Goal: Information Seeking & Learning: Learn about a topic

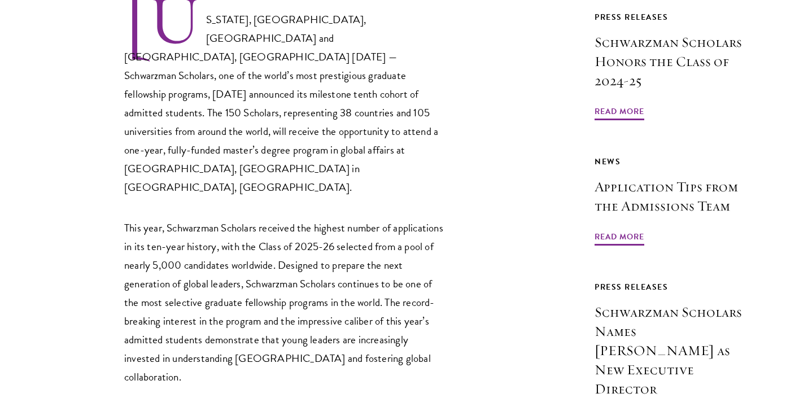
scroll to position [581, 0]
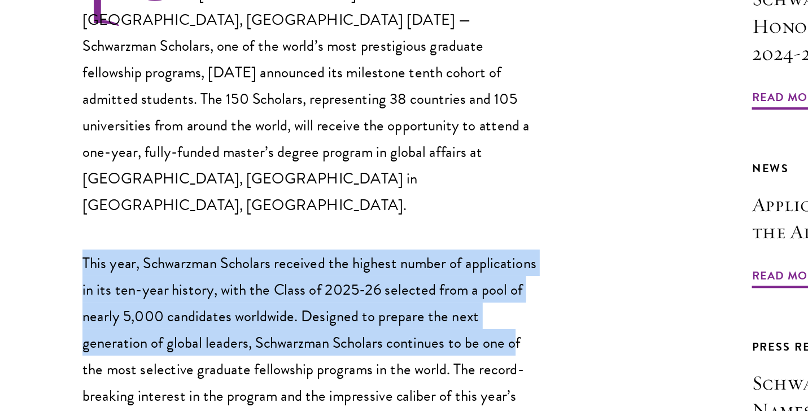
drag, startPoint x: 59, startPoint y: 93, endPoint x: 64, endPoint y: 172, distance: 78.7
click at [124, 298] on p "This year, Schwarzman Scholars received the highest number of applications in i…" at bounding box center [285, 382] width 322 height 168
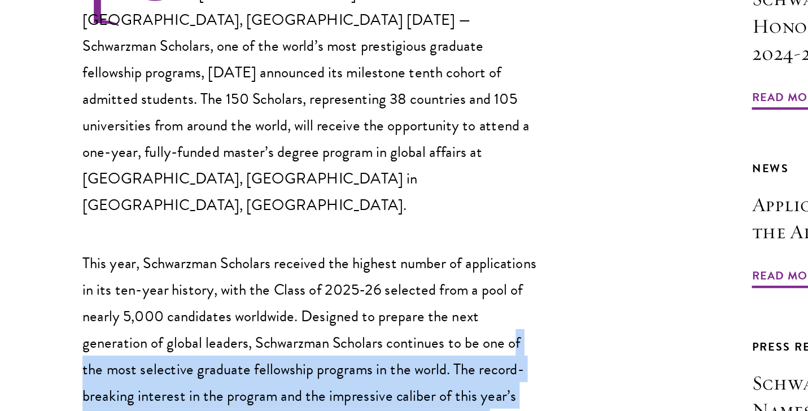
drag, startPoint x: 62, startPoint y: 172, endPoint x: 86, endPoint y: 235, distance: 68.5
click at [124, 298] on p "This year, Schwarzman Scholars received the highest number of applications in i…" at bounding box center [285, 382] width 322 height 168
drag, startPoint x: 54, startPoint y: 165, endPoint x: 88, endPoint y: 237, distance: 79.1
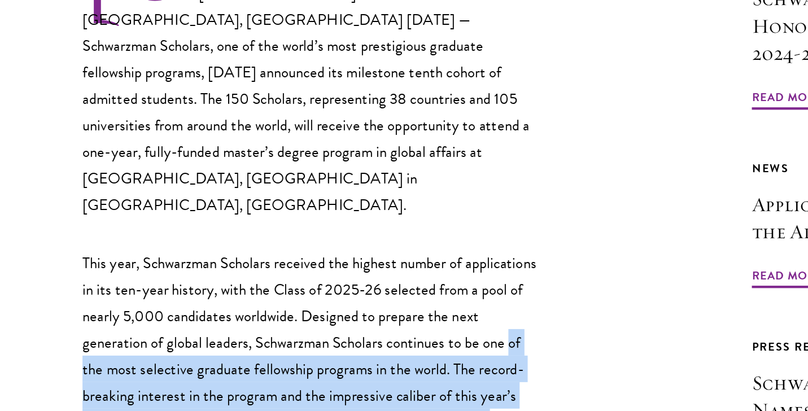
scroll to position [631, 0]
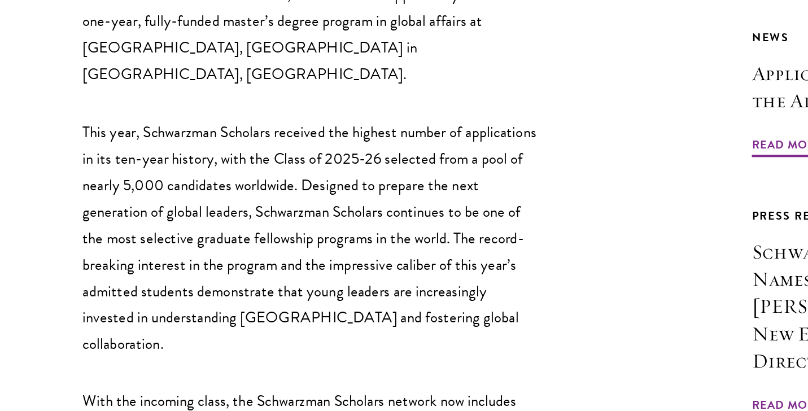
scroll to position [701, 0]
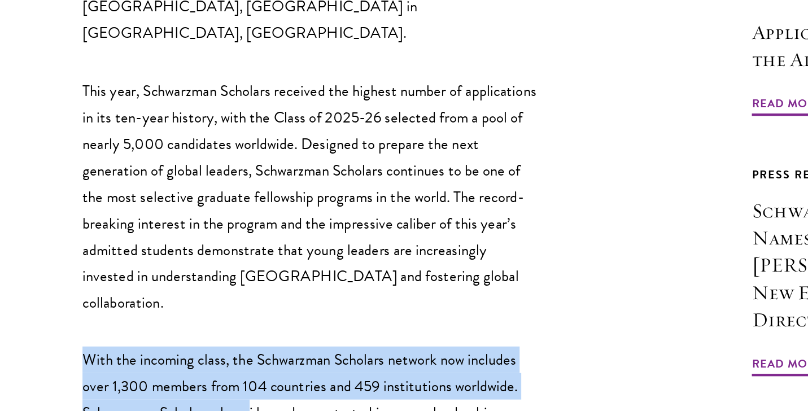
drag, startPoint x: 49, startPoint y: 136, endPoint x: 178, endPoint y: 182, distance: 137.4
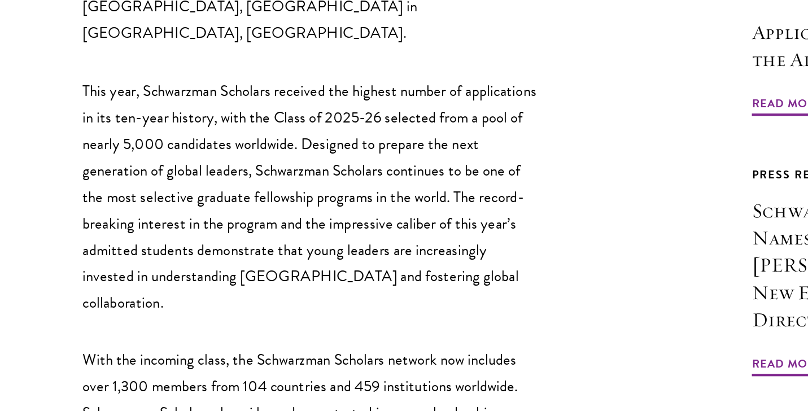
click at [213, 366] on p "With the incoming class, the Schwarzman Scholars network now includes over 1,30…" at bounding box center [285, 412] width 322 height 93
drag, startPoint x: 213, startPoint y: 182, endPoint x: 226, endPoint y: 213, distance: 33.1
click at [226, 366] on p "With the incoming class, the Schwarzman Scholars network now includes over 1,30…" at bounding box center [285, 412] width 322 height 93
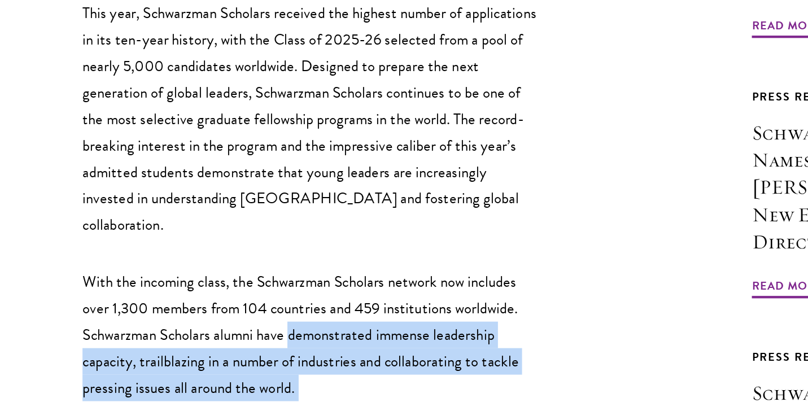
scroll to position [762, 0]
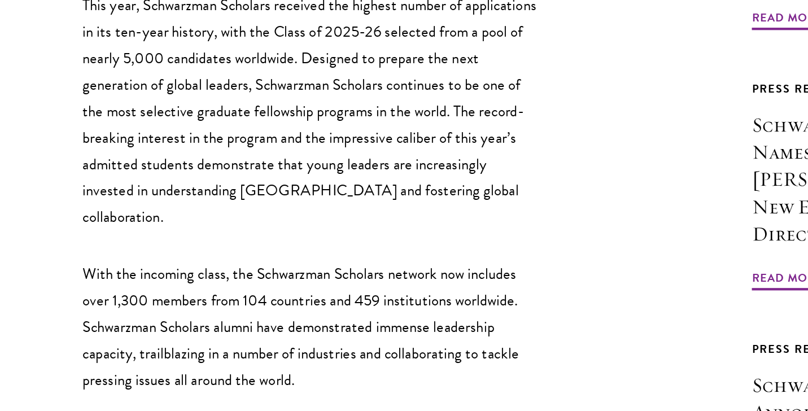
drag, startPoint x: 233, startPoint y: 210, endPoint x: 255, endPoint y: 274, distance: 67.9
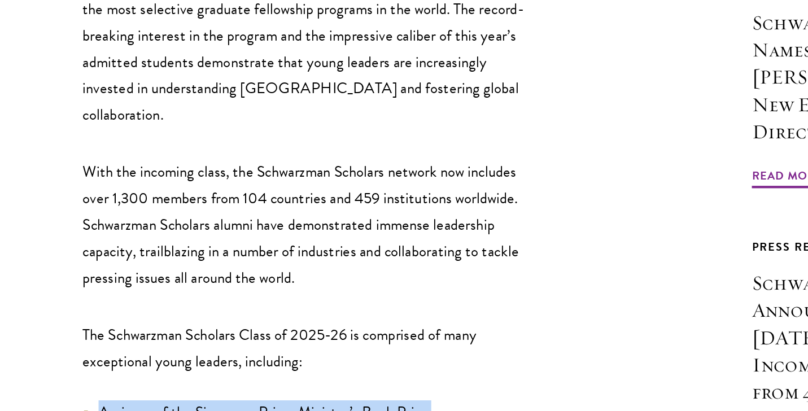
drag, startPoint x: 251, startPoint y: 159, endPoint x: 263, endPoint y: 258, distance: 99.5
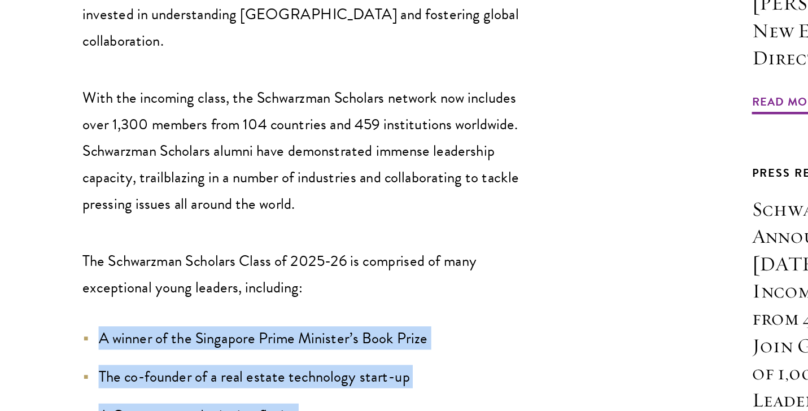
scroll to position [886, 0]
drag, startPoint x: 254, startPoint y: 115, endPoint x: 304, endPoint y: 250, distance: 144.7
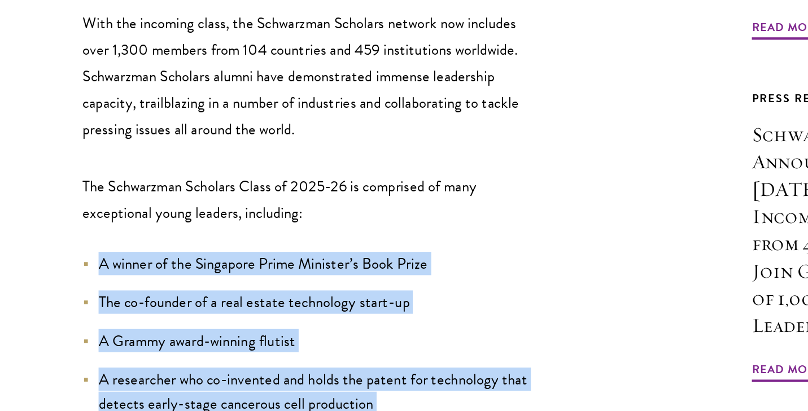
scroll to position [940, 0]
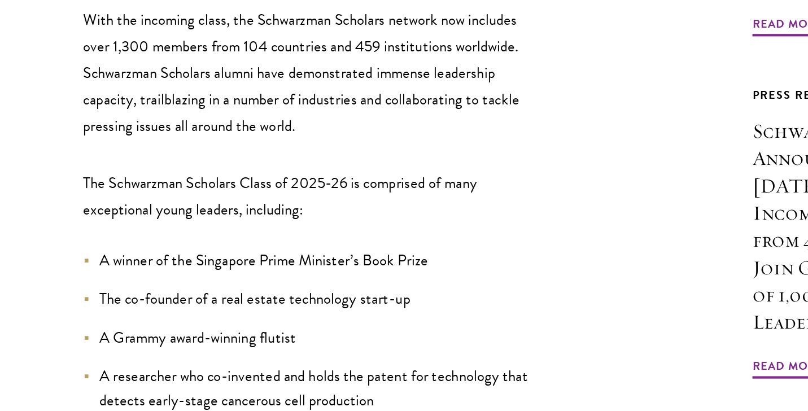
drag, startPoint x: 302, startPoint y: 180, endPoint x: 338, endPoint y: 281, distance: 107.5
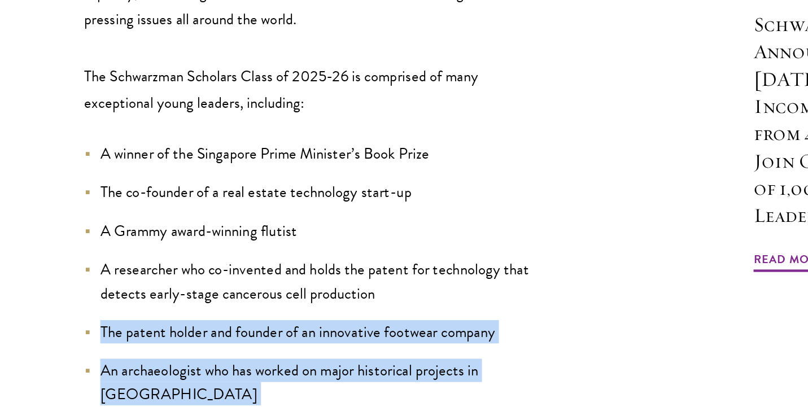
scroll to position [1120, 0]
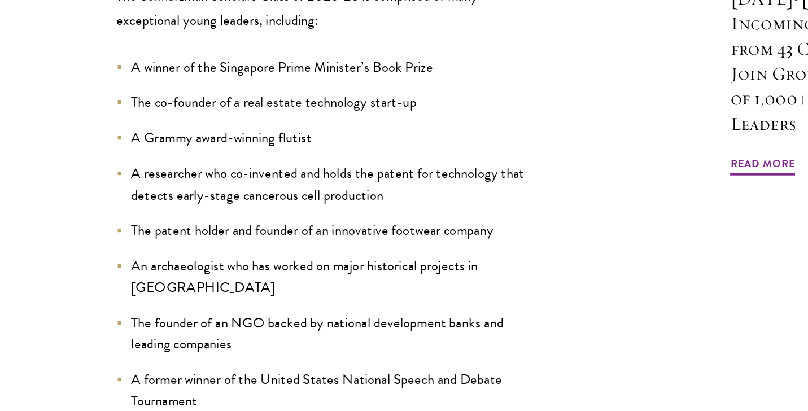
click at [355, 400] on li "An Obama Foundation Leader" at bounding box center [285, 408] width 322 height 16
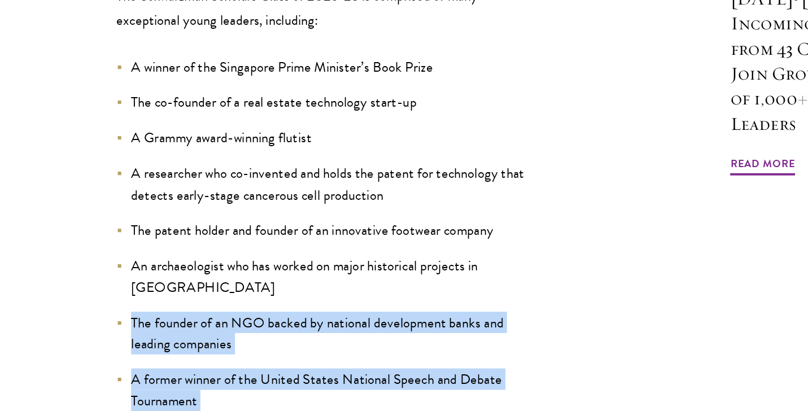
drag, startPoint x: 76, startPoint y: 116, endPoint x: 182, endPoint y: 295, distance: 208.1
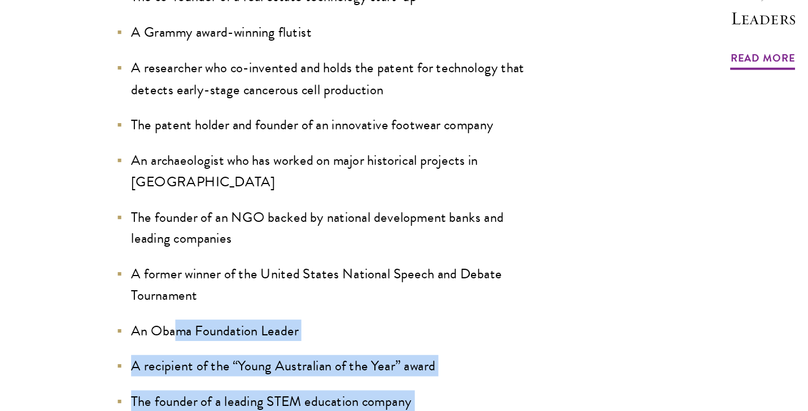
drag, startPoint x: 100, startPoint y: 210, endPoint x: 137, endPoint y: 129, distance: 88.2
click at [137, 129] on ul "A winner of the Singapore Prime Minister’s Book Prize The co-founder of a real …" at bounding box center [285, 324] width 322 height 533
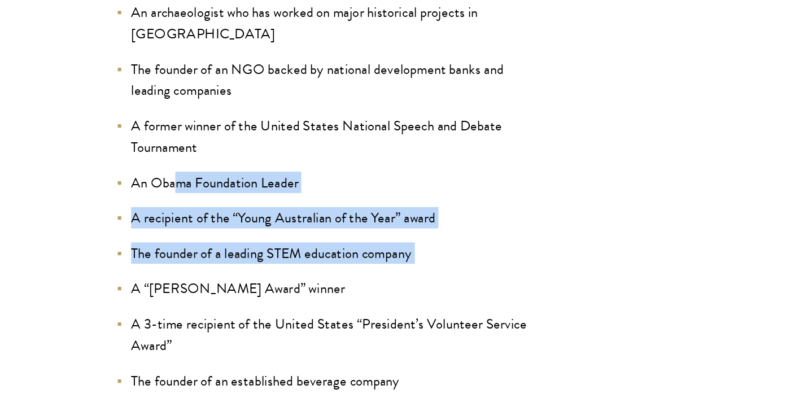
scroll to position [1421, 0]
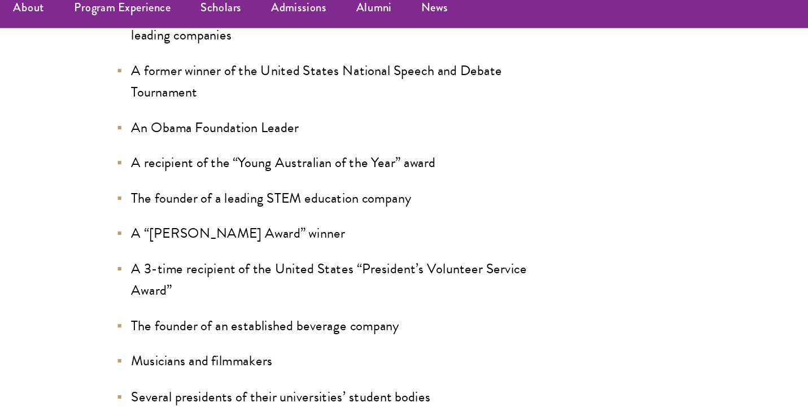
click at [137, 251] on li "The founder of an established beverage company" at bounding box center [285, 259] width 322 height 16
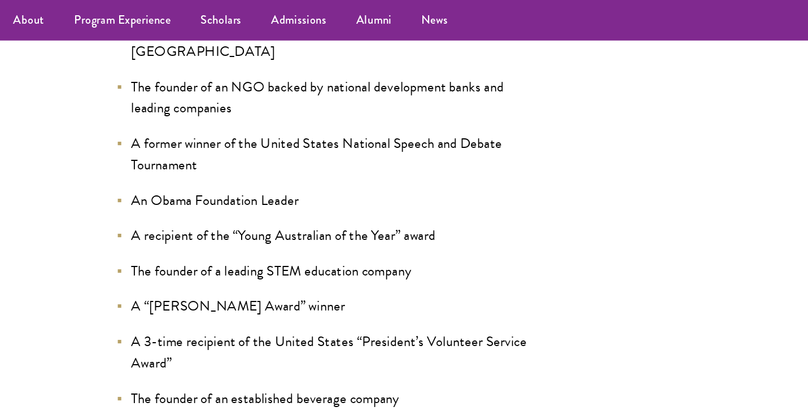
scroll to position [1364, 0]
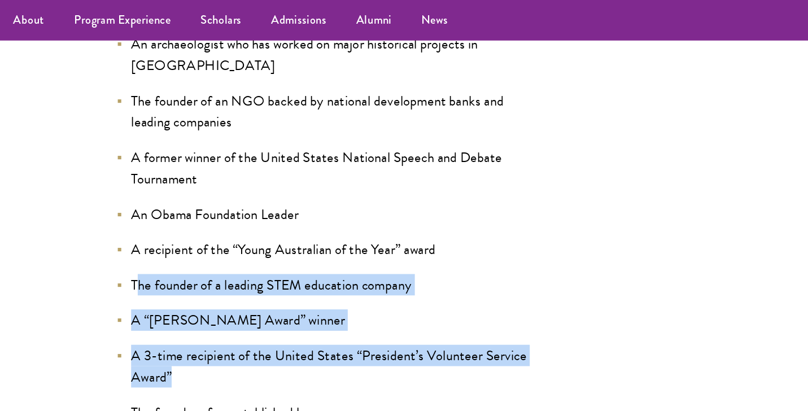
drag, startPoint x: 108, startPoint y: 142, endPoint x: 150, endPoint y: 167, distance: 48.4
click at [150, 167] on ul "A winner of the Singapore Prime Minister’s Book Prize The co-founder of a real …" at bounding box center [285, 139] width 322 height 533
click at [150, 264] on li "A 3-time recipient of the United States “President’s Volunteer Service Award”" at bounding box center [285, 280] width 322 height 33
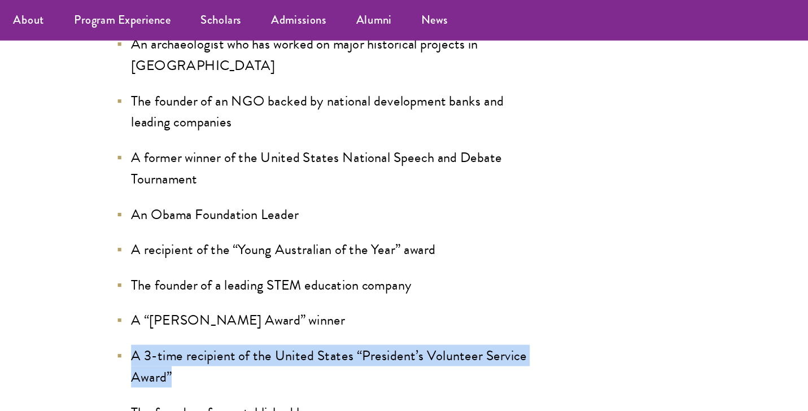
drag, startPoint x: 144, startPoint y: 167, endPoint x: 89, endPoint y: 151, distance: 57.6
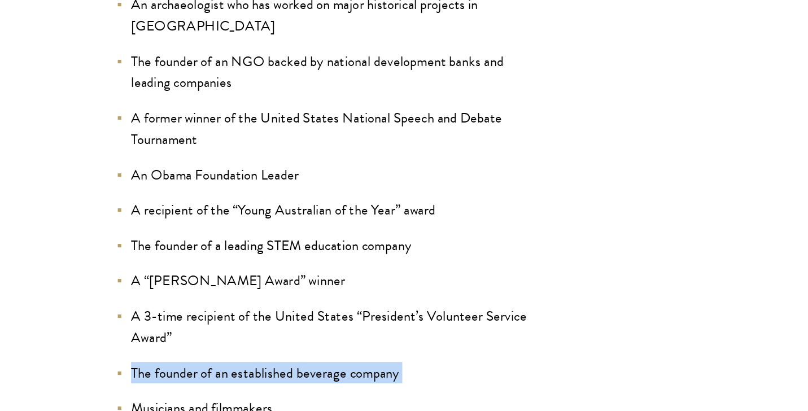
drag, startPoint x: 89, startPoint y: 162, endPoint x: 90, endPoint y: 174, distance: 11.9
click at [124, 174] on ul "A winner of the Singapore Prime Minister’s Book Prize The co-founder of a real …" at bounding box center [285, 139] width 322 height 533
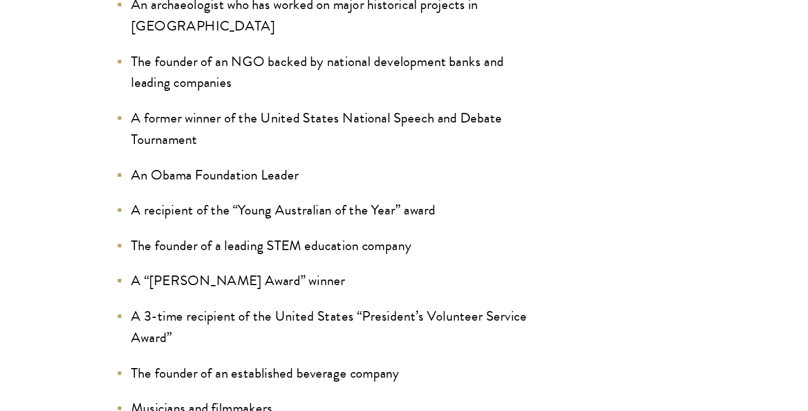
click at [124, 179] on ul "A winner of the Singapore Prime Minister’s Book Prize The co-founder of a real …" at bounding box center [285, 139] width 322 height 533
drag, startPoint x: 96, startPoint y: 191, endPoint x: 96, endPoint y: 206, distance: 14.1
click at [124, 206] on ul "A winner of the Singapore Prime Minister’s Book Prize The co-founder of a real …" at bounding box center [285, 139] width 322 height 533
click at [124, 363] on li "Several presidents of their universities’ student bodies" at bounding box center [285, 371] width 322 height 16
drag, startPoint x: 98, startPoint y: 216, endPoint x: 125, endPoint y: 256, distance: 48.4
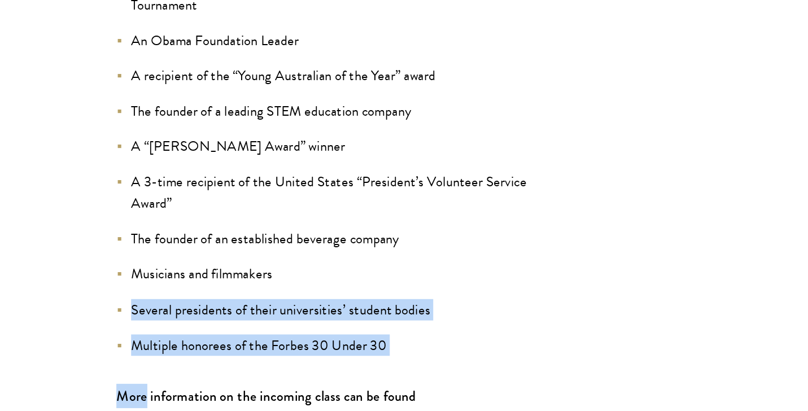
scroll to position [1482, 0]
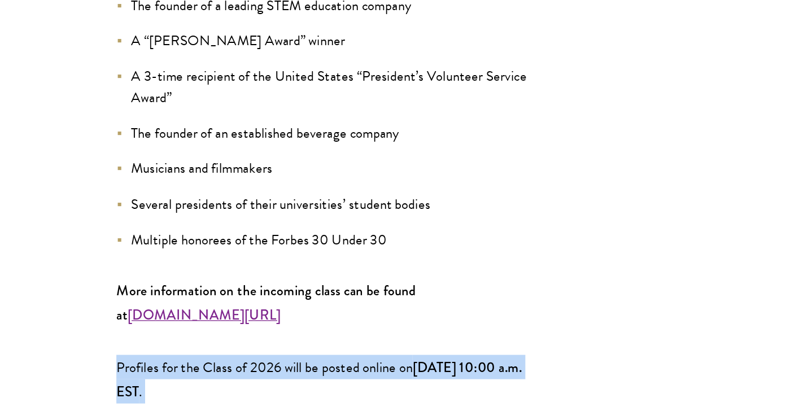
drag, startPoint x: 87, startPoint y: 156, endPoint x: 98, endPoint y: 250, distance: 94.4
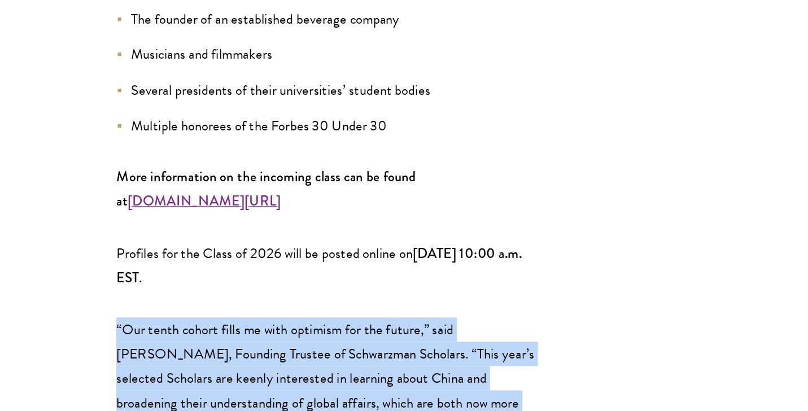
scroll to position [1580, 0]
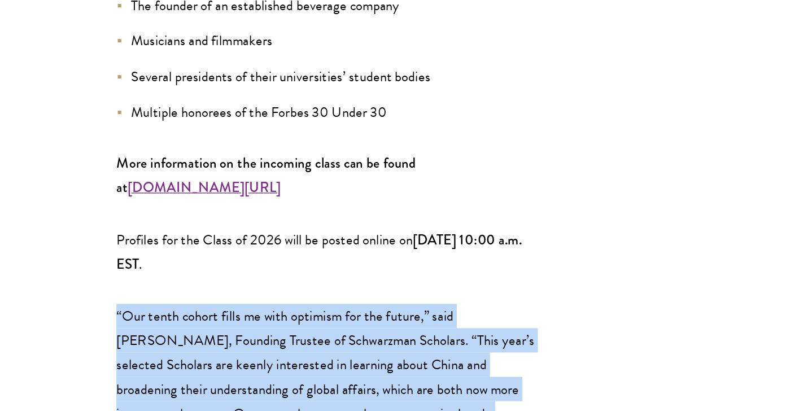
click at [140, 329] on p "“Our tenth cohort fills me with optimism for the future,” said [PERSON_NAME], F…" at bounding box center [285, 403] width 322 height 149
drag, startPoint x: 90, startPoint y: 104, endPoint x: 295, endPoint y: 181, distance: 218.7
click at [295, 181] on div "[US_STATE], [GEOGRAPHIC_DATA], [GEOGRAPHIC_DATA] and [GEOGRAPHIC_DATA], [GEOGRA…" at bounding box center [285, 416] width 322 height 2686
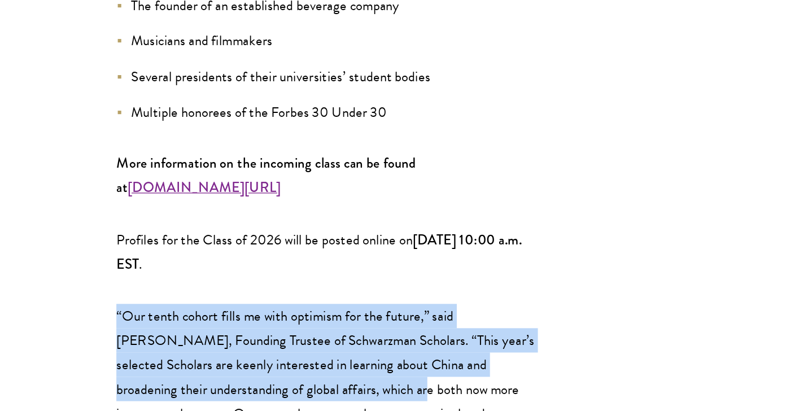
click at [295, 329] on p "“Our tenth cohort fills me with optimism for the future,” said [PERSON_NAME], F…" at bounding box center [285, 403] width 322 height 149
drag, startPoint x: 295, startPoint y: 179, endPoint x: 306, endPoint y: 241, distance: 63.0
click at [306, 329] on p "“Our tenth cohort fills me with optimism for the future,” said [PERSON_NAME], F…" at bounding box center [285, 403] width 322 height 149
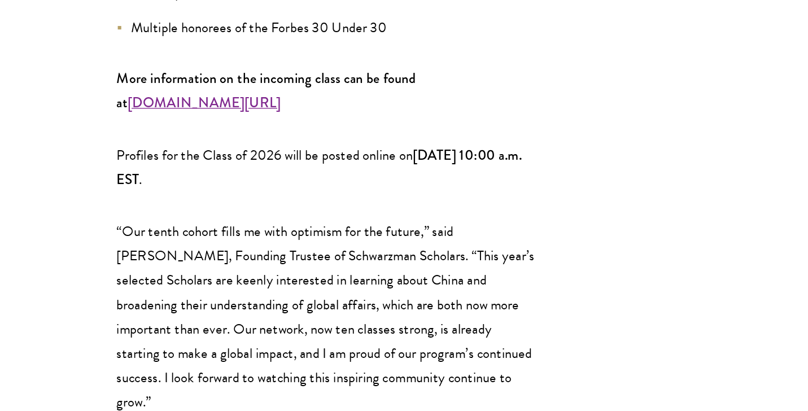
drag, startPoint x: 304, startPoint y: 234, endPoint x: 317, endPoint y: 288, distance: 55.2
click at [317, 287] on div "[US_STATE], [GEOGRAPHIC_DATA], [GEOGRAPHIC_DATA] and [GEOGRAPHIC_DATA], [GEOGRA…" at bounding box center [285, 351] width 322 height 2686
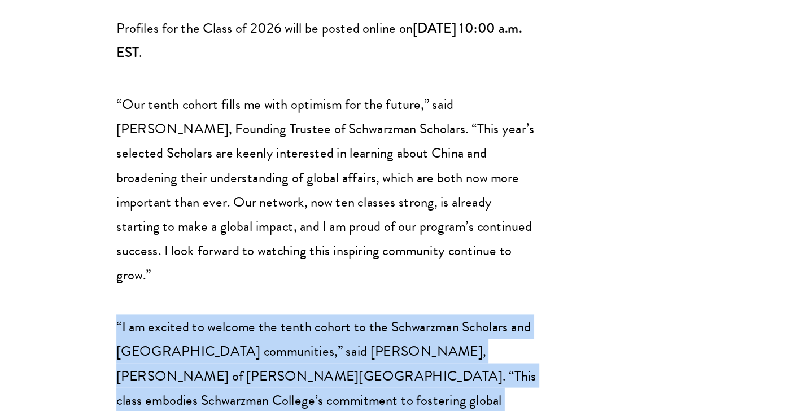
scroll to position [1744, 0]
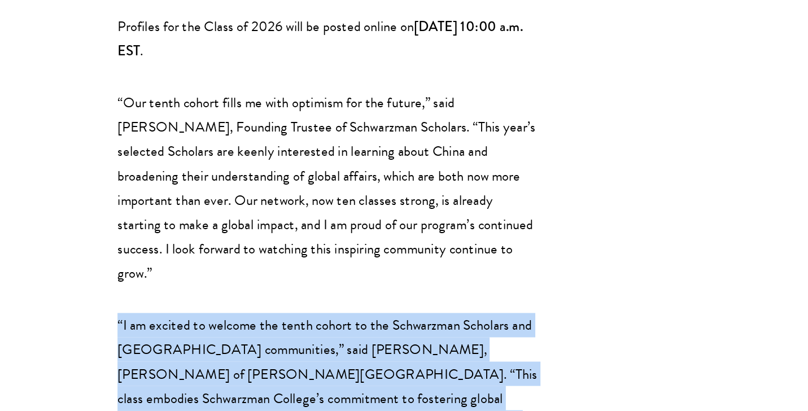
click at [331, 336] on p "“I am excited to welcome the tenth cohort to the Schwarzman Scholars and [GEOGR…" at bounding box center [285, 401] width 322 height 130
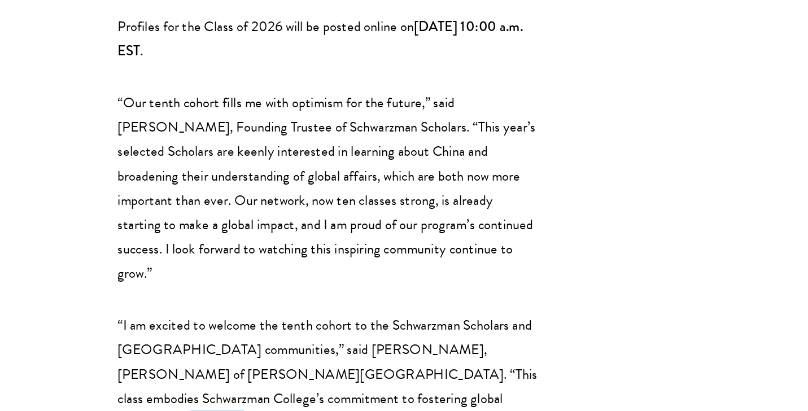
click at [331, 336] on p "“I am excited to welcome the tenth cohort to the Schwarzman Scholars and [GEOGR…" at bounding box center [285, 401] width 322 height 130
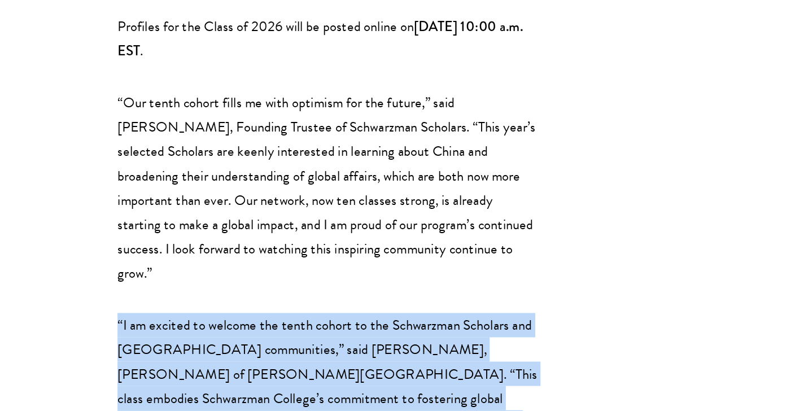
click at [331, 336] on p "“I am excited to welcome the tenth cohort to the Schwarzman Scholars and [GEOGR…" at bounding box center [285, 401] width 322 height 130
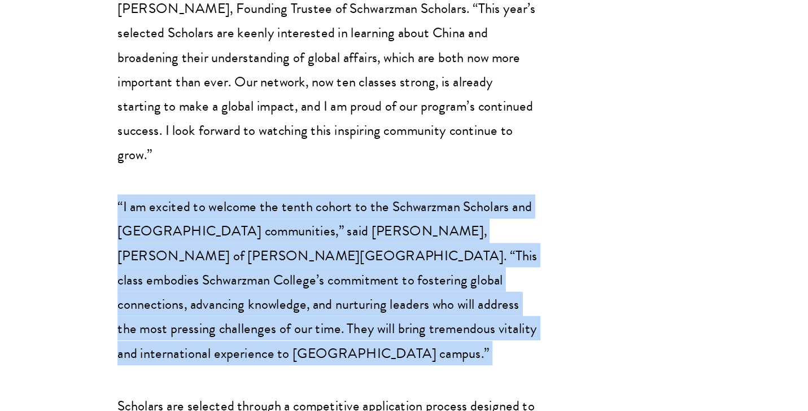
scroll to position [1855, 0]
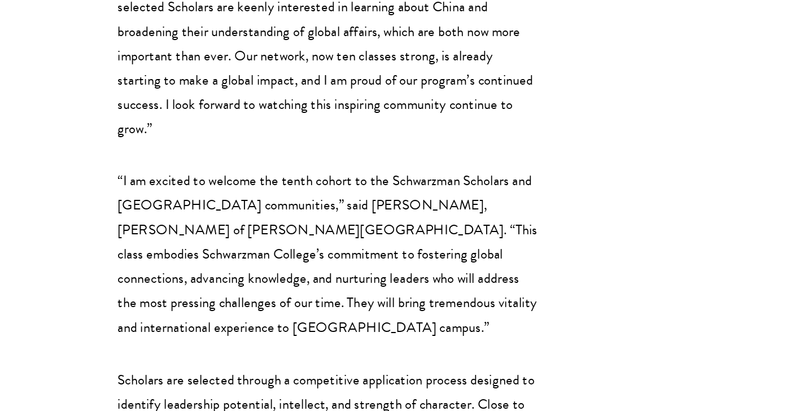
click at [331, 378] on p "Scholars are selected through a competitive application process designed to ide…" at bounding box center [285, 415] width 322 height 75
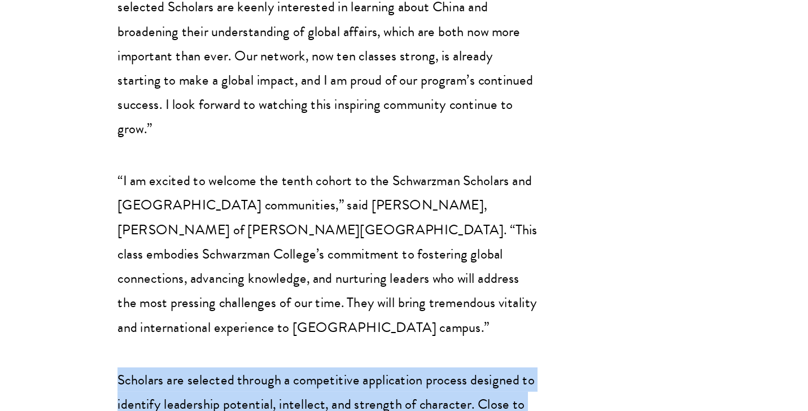
click at [331, 378] on p "Scholars are selected through a competitive application process designed to ide…" at bounding box center [285, 415] width 322 height 75
click at [323, 378] on p "Scholars are selected through a competitive application process designed to ide…" at bounding box center [285, 415] width 322 height 75
click at [207, 378] on p "Scholars are selected through a competitive application process designed to ide…" at bounding box center [285, 415] width 322 height 75
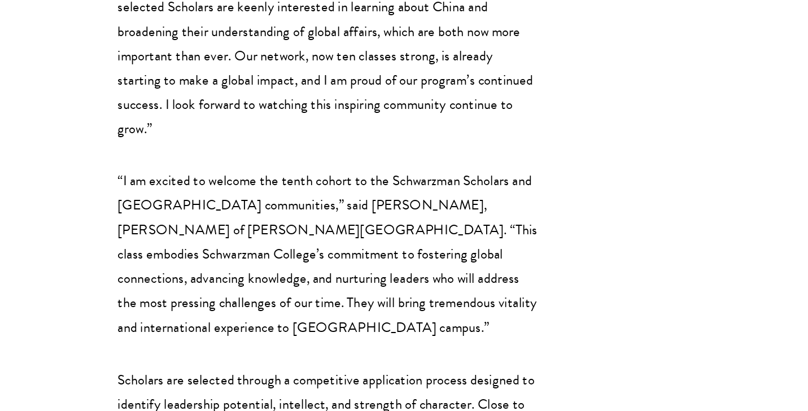
drag, startPoint x: 88, startPoint y: 182, endPoint x: 162, endPoint y: 224, distance: 84.2
click at [162, 224] on div "[US_STATE], [GEOGRAPHIC_DATA], [GEOGRAPHIC_DATA] and [GEOGRAPHIC_DATA], [GEOGRA…" at bounding box center [308, 142] width 504 height 2686
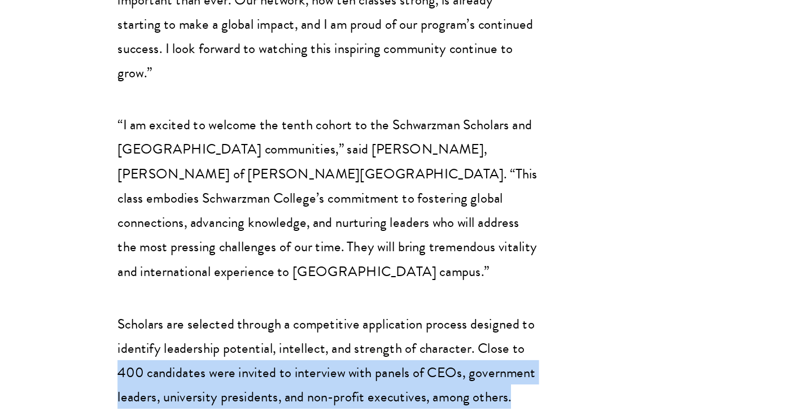
scroll to position [1909, 0]
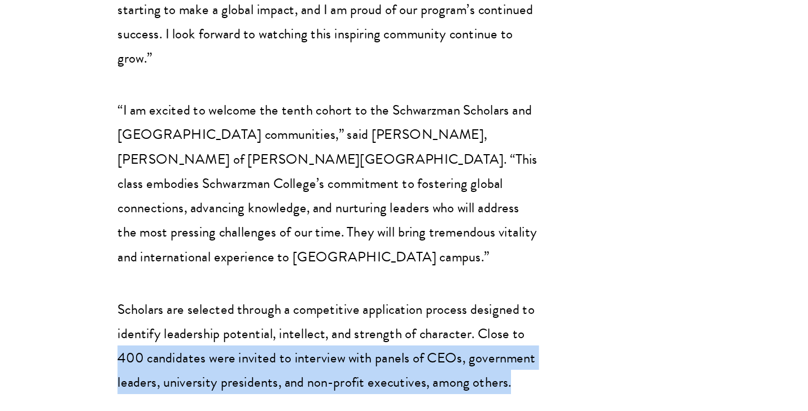
click at [221, 324] on p "Scholars are selected through a competitive application process designed to ide…" at bounding box center [285, 361] width 322 height 75
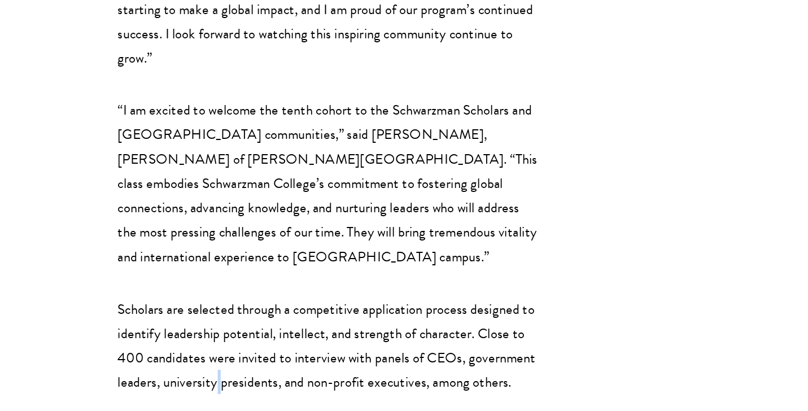
click at [221, 324] on p "Scholars are selected through a competitive application process designed to ide…" at bounding box center [285, 361] width 322 height 75
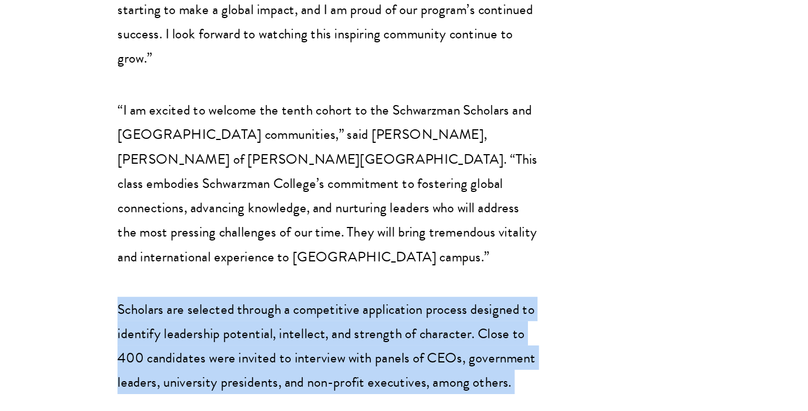
click at [221, 324] on p "Scholars are selected through a competitive application process designed to ide…" at bounding box center [285, 361] width 322 height 75
click at [246, 324] on p "Scholars are selected through a competitive application process designed to ide…" at bounding box center [285, 361] width 322 height 75
click at [224, 324] on p "Scholars are selected through a competitive application process designed to ide…" at bounding box center [285, 361] width 322 height 75
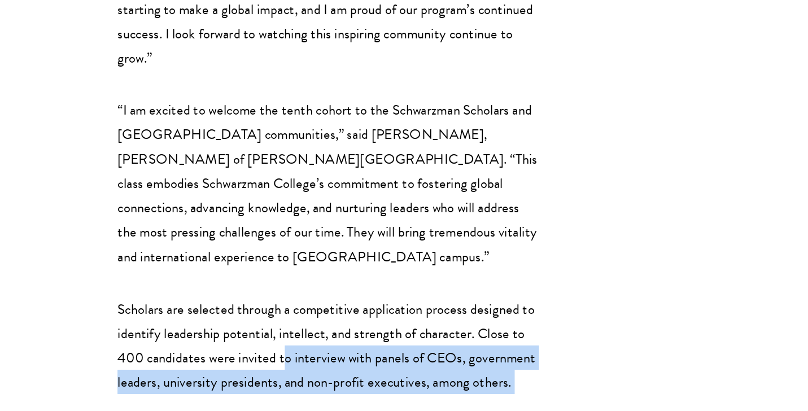
drag, startPoint x: 219, startPoint y: 125, endPoint x: 232, endPoint y: 183, distance: 59.0
click at [232, 183] on div "[US_STATE], [GEOGRAPHIC_DATA], [GEOGRAPHIC_DATA] and [GEOGRAPHIC_DATA], [GEOGRA…" at bounding box center [285, 88] width 322 height 2686
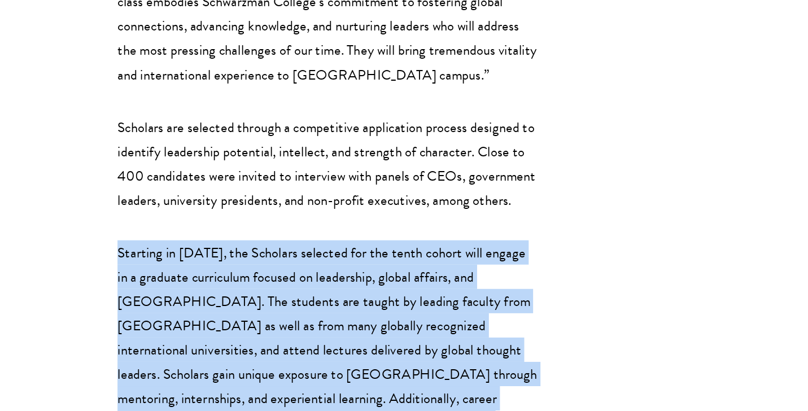
scroll to position [2174, 0]
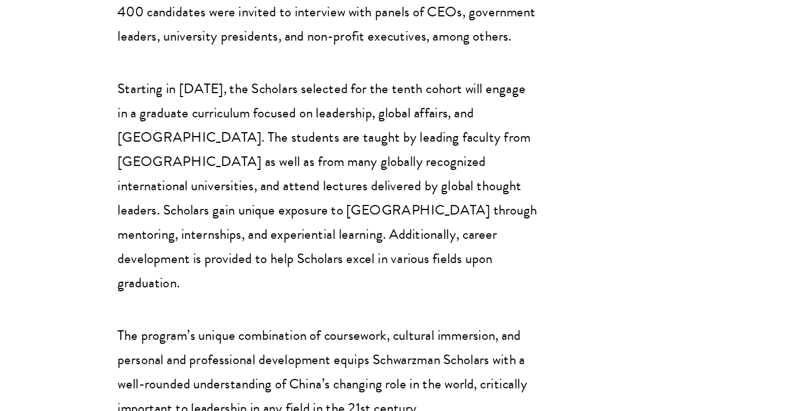
click at [238, 343] on p "The program’s unique combination of coursework, cultural immersion, and persona…" at bounding box center [285, 380] width 322 height 75
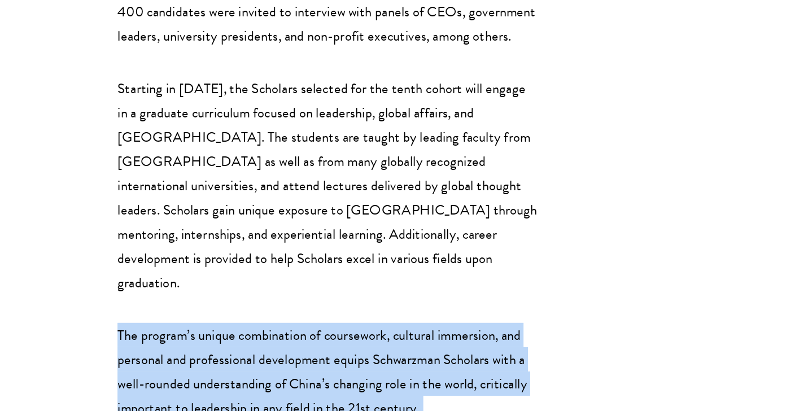
click at [238, 343] on p "The program’s unique combination of coursework, cultural immersion, and persona…" at bounding box center [285, 380] width 322 height 75
click at [234, 343] on p "The program’s unique combination of coursework, cultural immersion, and persona…" at bounding box center [285, 380] width 322 height 75
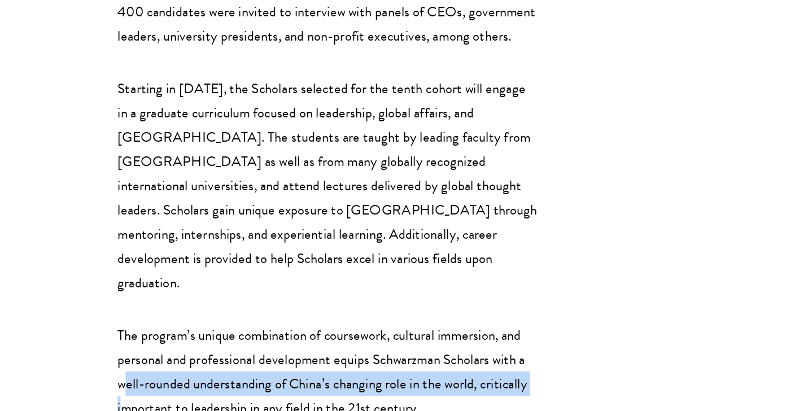
drag, startPoint x: 97, startPoint y: 152, endPoint x: 95, endPoint y: 176, distance: 23.2
click at [124, 343] on p "The program’s unique combination of coursework, cultural immersion, and persona…" at bounding box center [285, 380] width 322 height 75
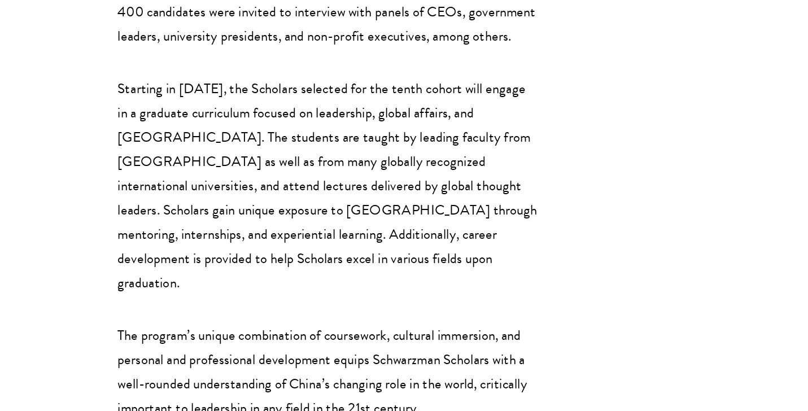
click at [124, 343] on p "The program’s unique combination of coursework, cultural immersion, and persona…" at bounding box center [285, 380] width 322 height 75
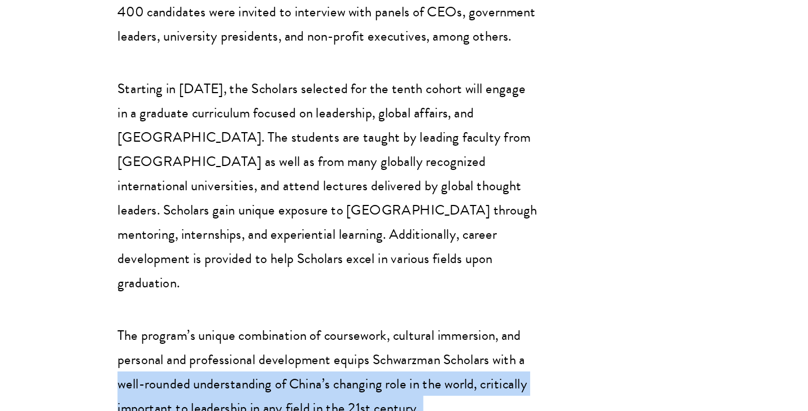
drag, startPoint x: 84, startPoint y: 143, endPoint x: 84, endPoint y: 180, distance: 36.1
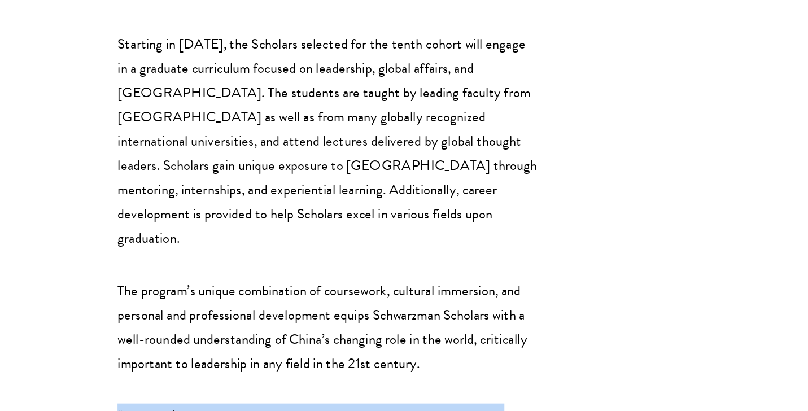
drag, startPoint x: 84, startPoint y: 177, endPoint x: 267, endPoint y: 225, distance: 188.5
drag, startPoint x: 260, startPoint y: 220, endPoint x: 259, endPoint y: 272, distance: 51.4
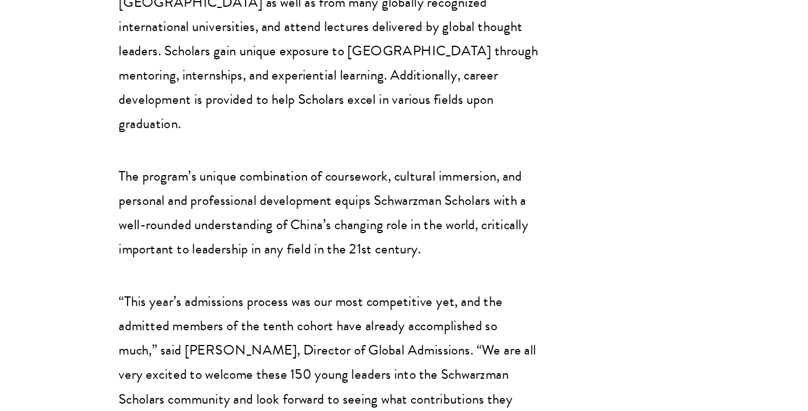
drag, startPoint x: 266, startPoint y: 243, endPoint x: 266, endPoint y: 300, distance: 57.6
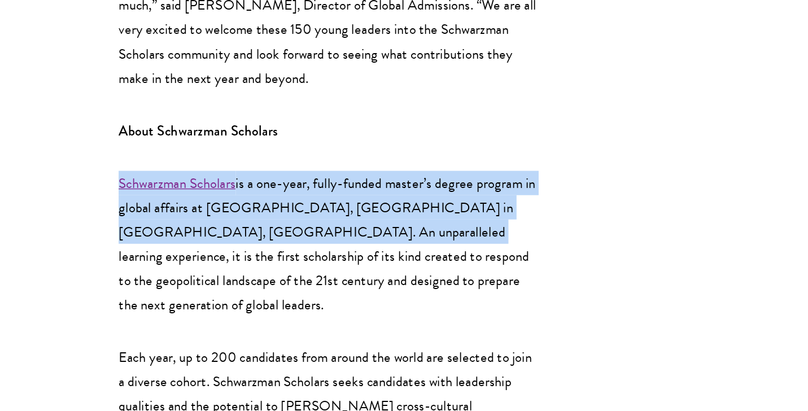
scroll to position [2569, 0]
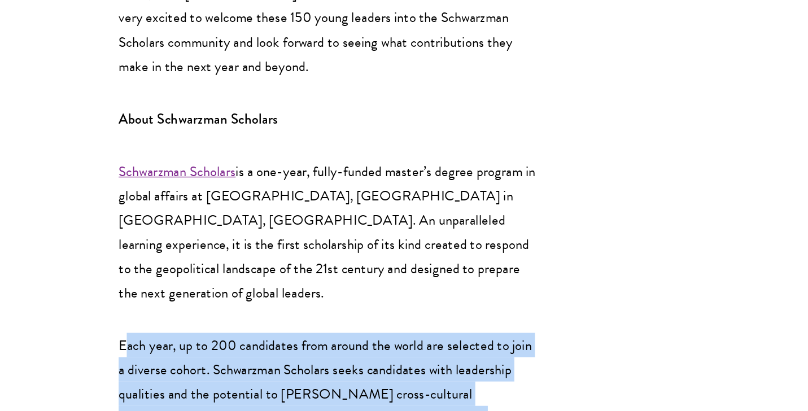
drag, startPoint x: 94, startPoint y: 96, endPoint x: 225, endPoint y: 290, distance: 233.8
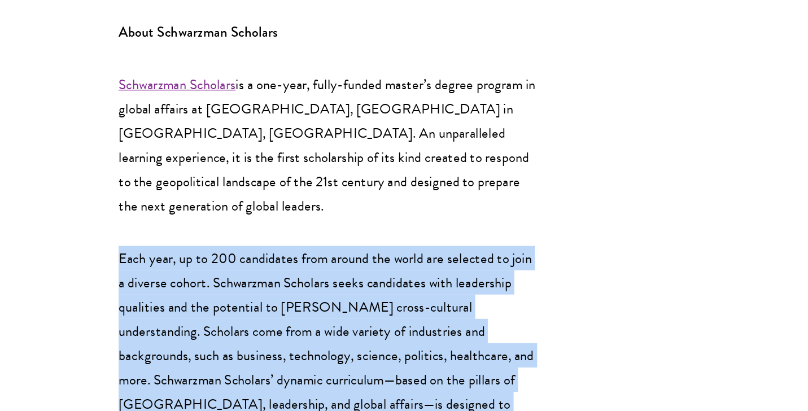
scroll to position [2653, 0]
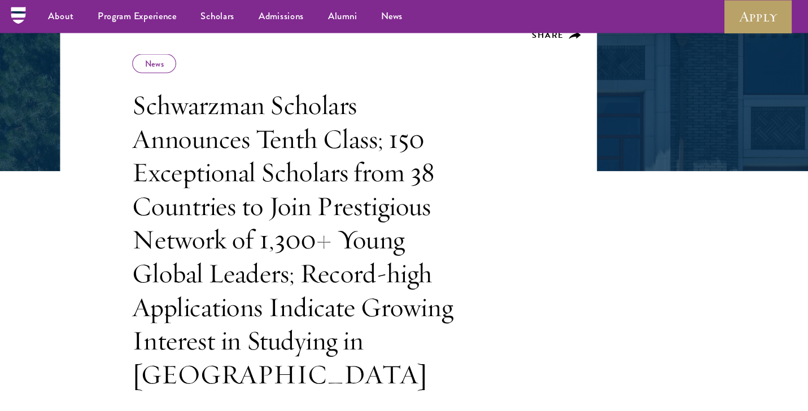
scroll to position [169, 0]
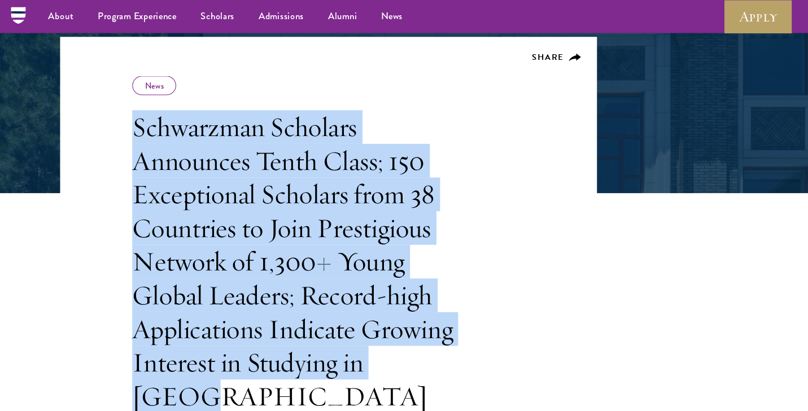
drag, startPoint x: 271, startPoint y: 95, endPoint x: 417, endPoint y: 341, distance: 285.6
click at [417, 341] on div "Share News Schwarzman Scholars Announces Tenth Class; 150 Exceptional Scholars …" at bounding box center [285, 256] width 322 height 371
click at [432, 341] on h1 "Schwarzman Scholars Announces Tenth Class; 150 Exceptional Scholars from 38 Cou…" at bounding box center [285, 245] width 322 height 285
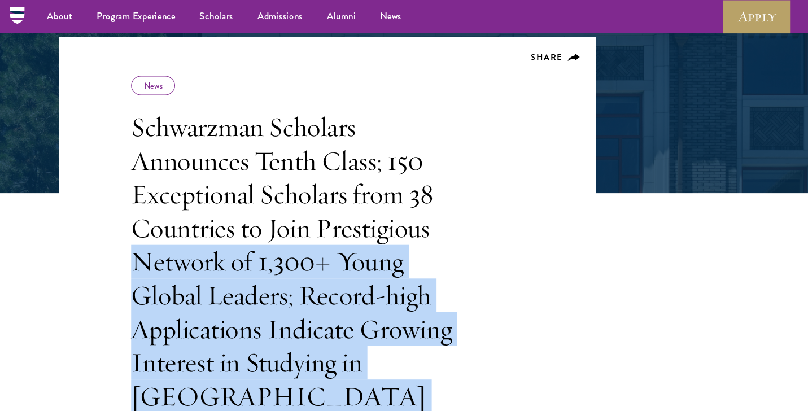
drag, startPoint x: 432, startPoint y: 341, endPoint x: 128, endPoint y: 246, distance: 318.3
click at [128, 246] on h1 "Schwarzman Scholars Announces Tenth Class; 150 Exceptional Scholars from 38 Cou…" at bounding box center [285, 245] width 322 height 285
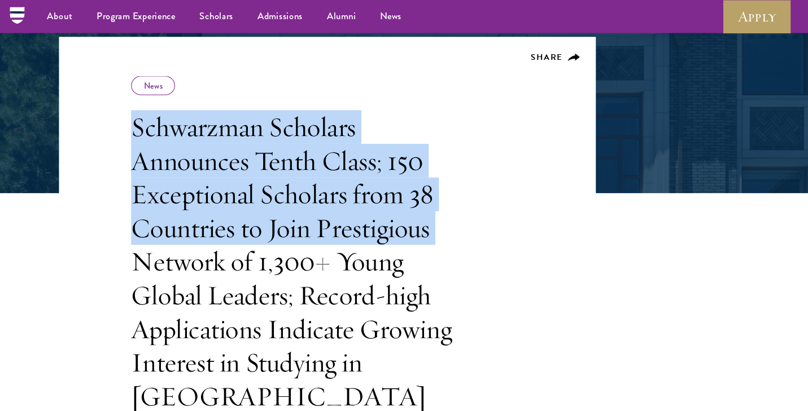
drag, startPoint x: 120, startPoint y: 123, endPoint x: 125, endPoint y: 234, distance: 111.4
click at [125, 234] on header "Share News Schwarzman Scholars Announces Tenth Class; 150 Exceptional Scholars …" at bounding box center [308, 238] width 504 height 408
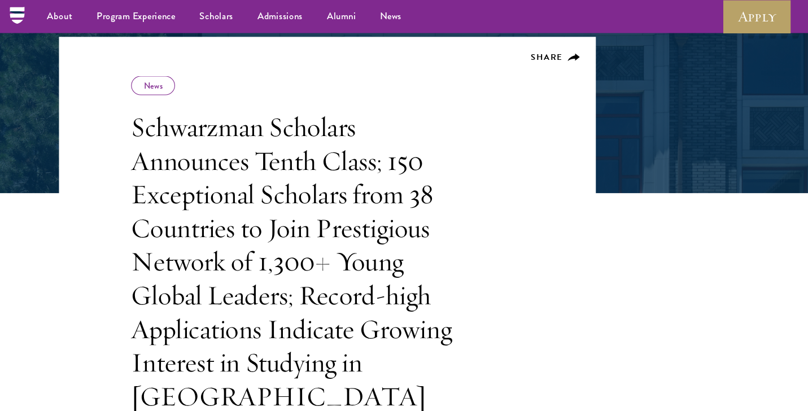
click at [125, 236] on h1 "Schwarzman Scholars Announces Tenth Class; 150 Exceptional Scholars from 38 Cou…" at bounding box center [285, 245] width 322 height 285
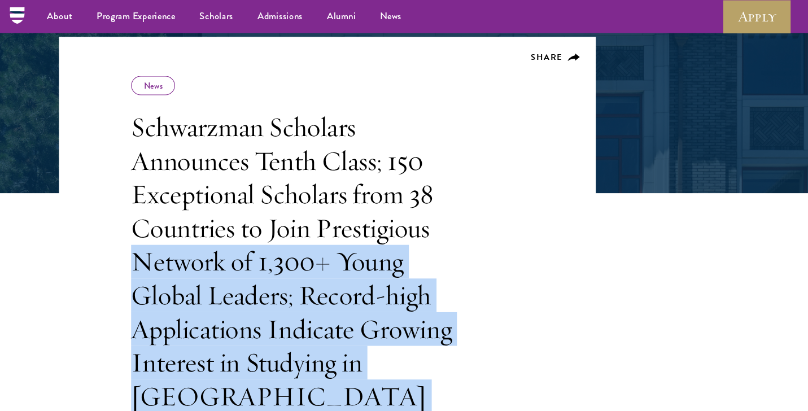
drag, startPoint x: 125, startPoint y: 236, endPoint x: 447, endPoint y: 352, distance: 341.5
click at [447, 352] on header "Share News Schwarzman Scholars Announces Tenth Class; 150 Exceptional Scholars …" at bounding box center [308, 238] width 504 height 408
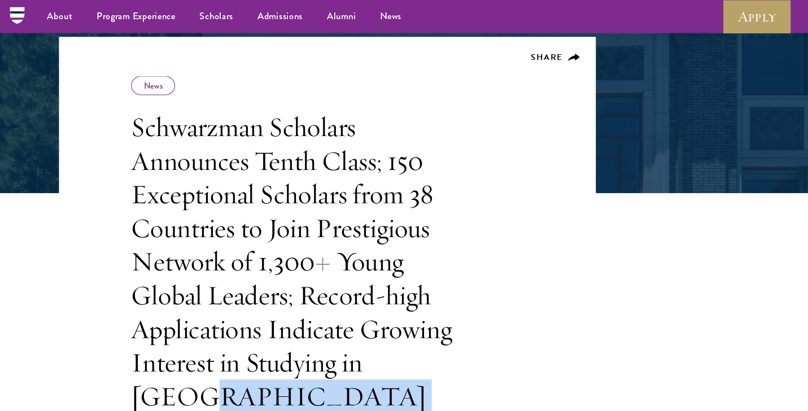
click at [430, 344] on h1 "Schwarzman Scholars Announces Tenth Class; 150 Exceptional Scholars from 38 Cou…" at bounding box center [285, 245] width 322 height 285
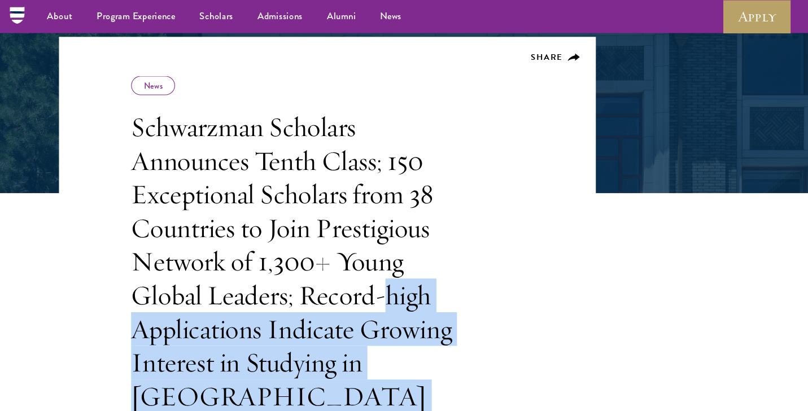
scroll to position [168, 0]
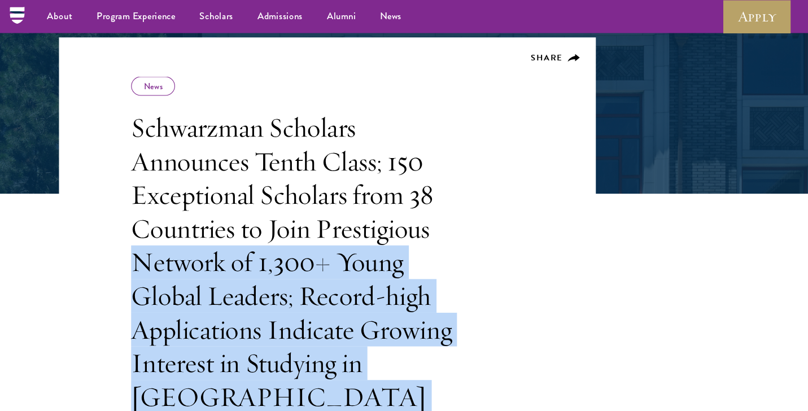
drag, startPoint x: 430, startPoint y: 344, endPoint x: 155, endPoint y: 252, distance: 289.3
click at [155, 252] on h1 "Schwarzman Scholars Announces Tenth Class; 150 Exceptional Scholars from 38 Cou…" at bounding box center [285, 246] width 322 height 285
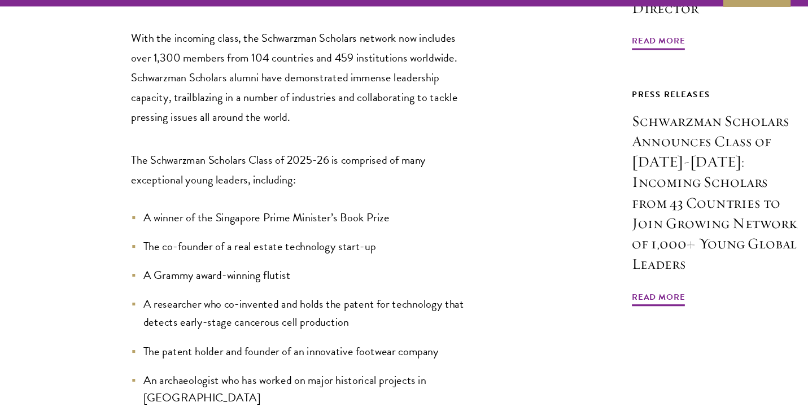
scroll to position [1027, 0]
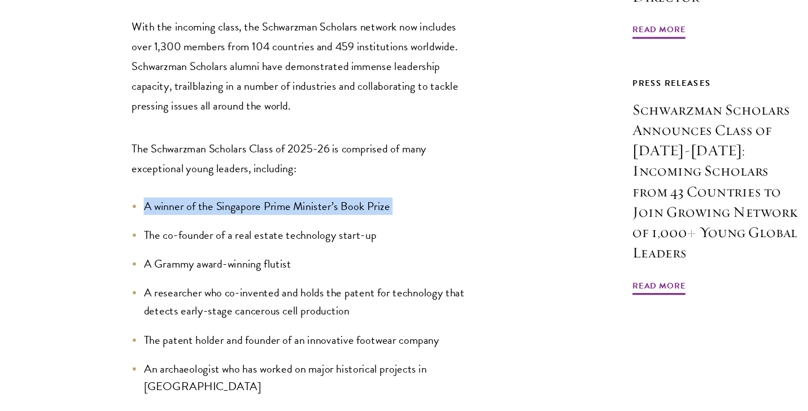
drag, startPoint x: 113, startPoint y: 87, endPoint x: 131, endPoint y: 113, distance: 31.6
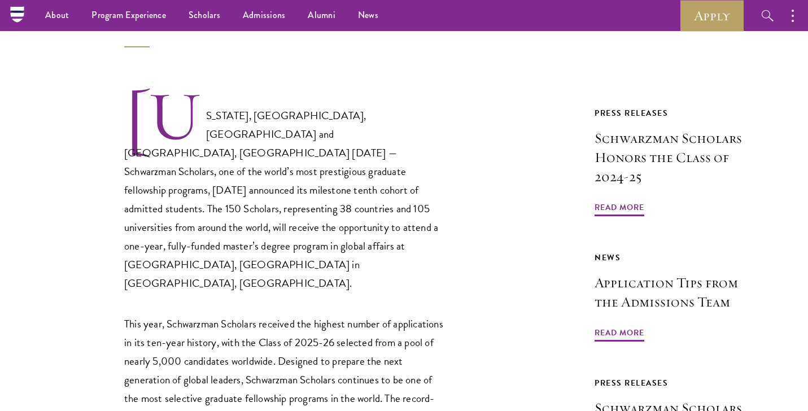
scroll to position [530, 0]
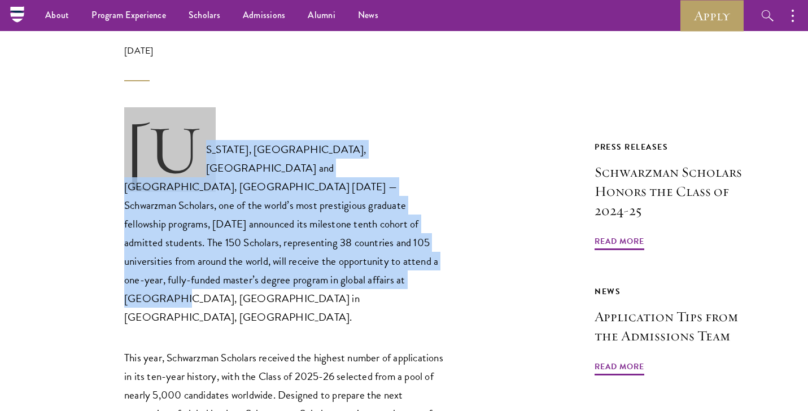
drag, startPoint x: 424, startPoint y: 82, endPoint x: 465, endPoint y: 226, distance: 149.9
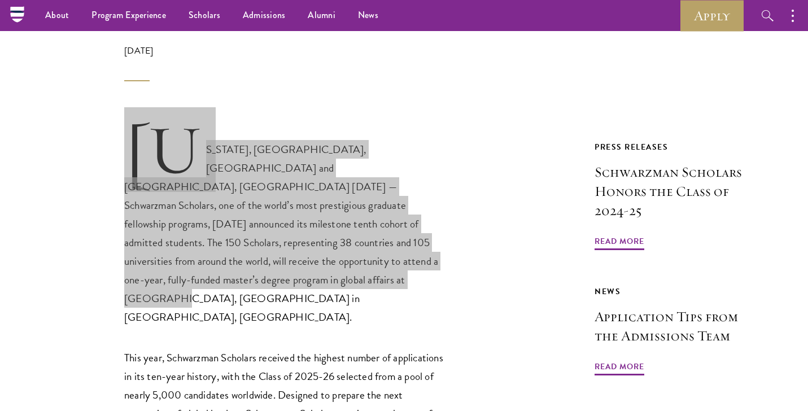
drag, startPoint x: 465, startPoint y: 226, endPoint x: 64, endPoint y: 198, distance: 402.5
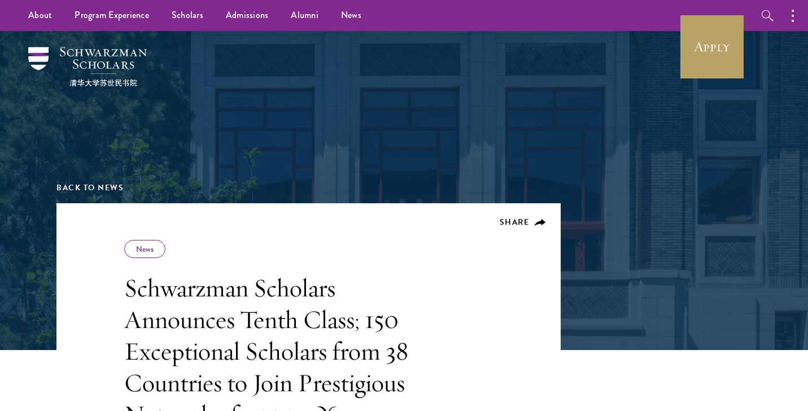
scroll to position [82, 0]
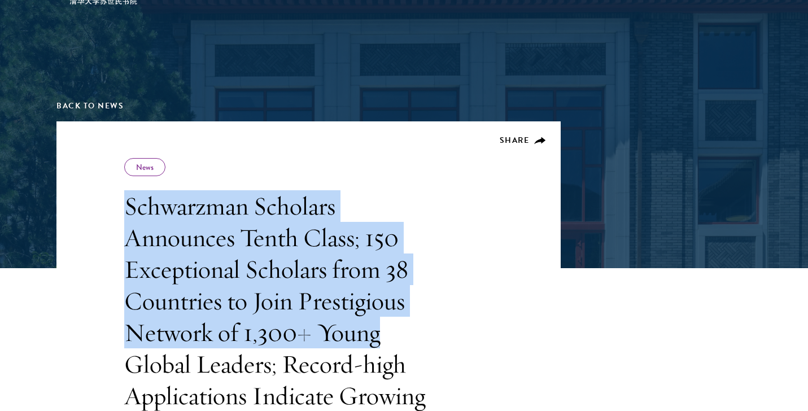
drag, startPoint x: 306, startPoint y: 173, endPoint x: 415, endPoint y: 337, distance: 197.2
click at [415, 337] on div "Share News Schwarzman Scholars Announces Tenth Class; 150 Exceptional Scholars …" at bounding box center [285, 343] width 322 height 371
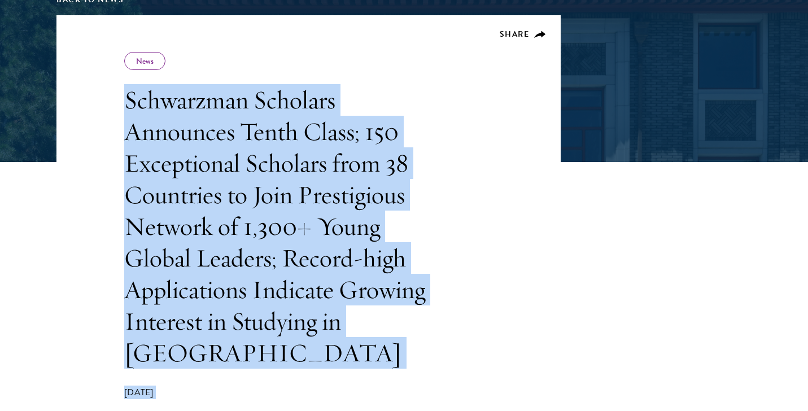
drag, startPoint x: 415, startPoint y: 337, endPoint x: 444, endPoint y: 398, distance: 67.2
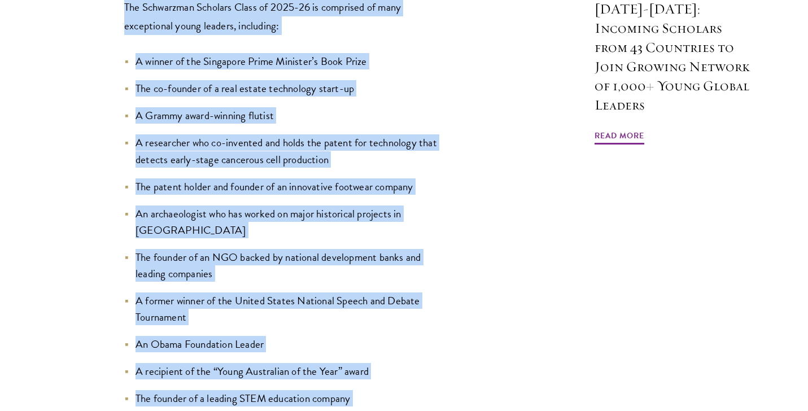
click at [443, 387] on ul "A winner of the Singapore Prime Minister’s Book Prize The co-founder of a real …" at bounding box center [285, 319] width 322 height 533
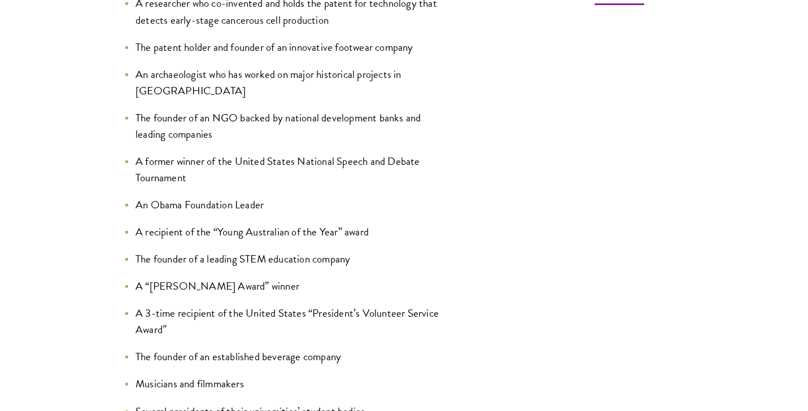
scroll to position [1315, 0]
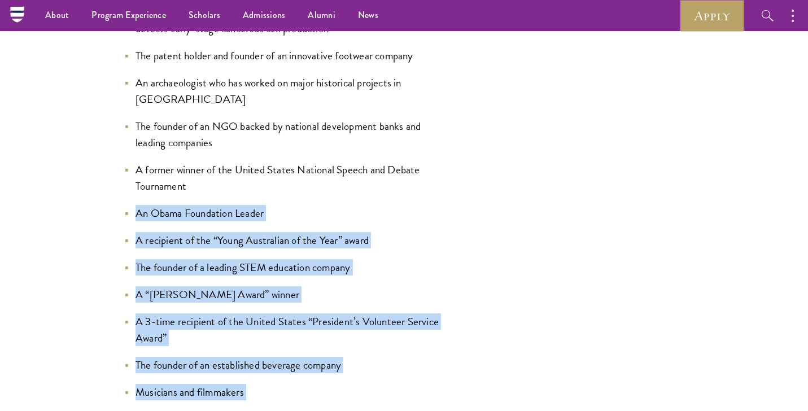
drag, startPoint x: 106, startPoint y: 86, endPoint x: 161, endPoint y: 300, distance: 221.6
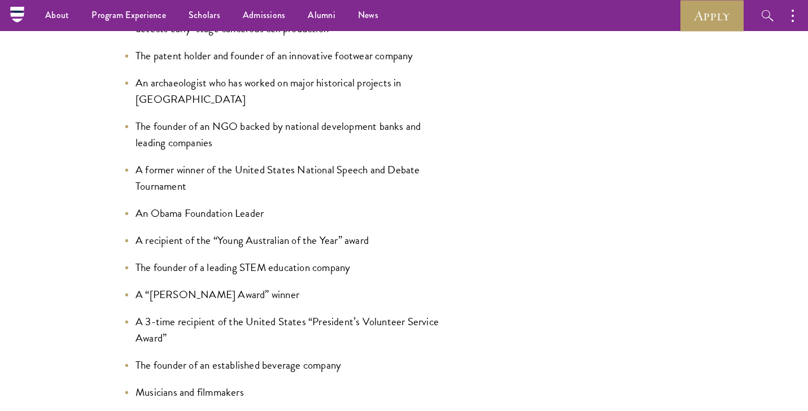
click at [158, 307] on ul "A winner of the Singapore Prime Minister’s Book Prize The co-founder of a real …" at bounding box center [285, 188] width 322 height 533
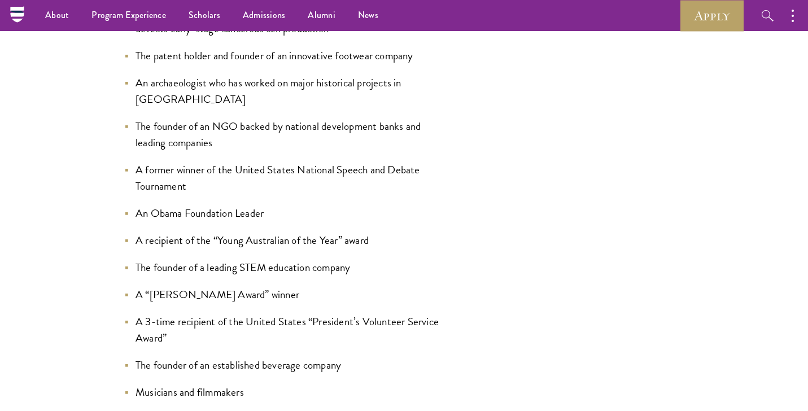
click at [162, 384] on li "Musicians and filmmakers" at bounding box center [285, 392] width 322 height 16
click at [175, 232] on ul "A winner of the Singapore Prime Minister’s Book Prize The co-founder of a real …" at bounding box center [285, 188] width 322 height 533
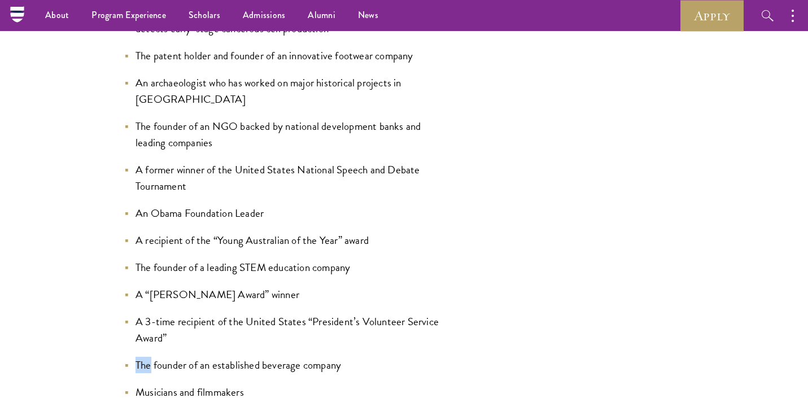
click at [175, 232] on ul "A winner of the Singapore Prime Minister’s Book Prize The co-founder of a real …" at bounding box center [285, 188] width 322 height 533
click at [177, 313] on li "A 3-time recipient of the United States “President’s Volunteer Service Award”" at bounding box center [285, 329] width 322 height 33
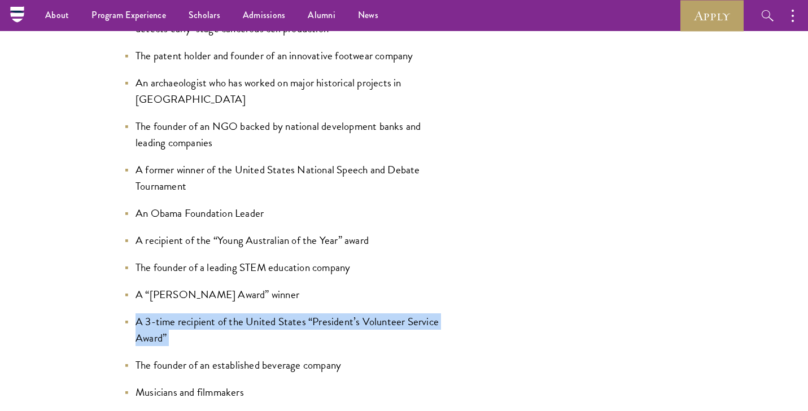
click at [177, 313] on li "A 3-time recipient of the United States “President’s Volunteer Service Award”" at bounding box center [285, 329] width 322 height 33
click at [180, 182] on ul "A winner of the Singapore Prime Minister’s Book Prize The co-founder of a real …" at bounding box center [285, 188] width 322 height 533
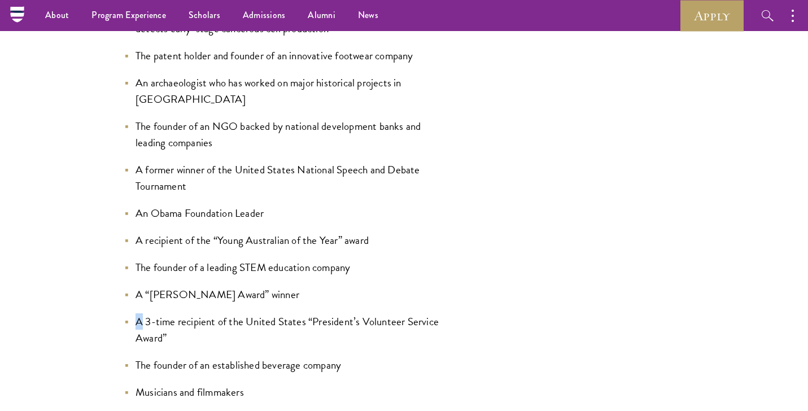
click at [180, 182] on ul "A winner of the Singapore Prime Minister’s Book Prize The co-founder of a real …" at bounding box center [285, 188] width 322 height 533
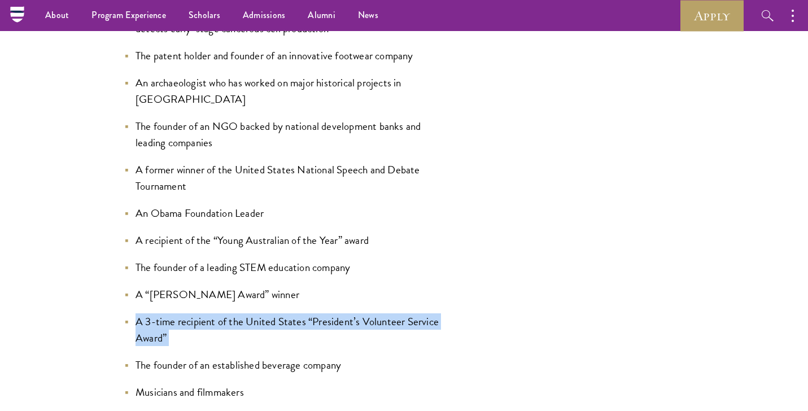
click at [180, 182] on ul "A winner of the Singapore Prime Minister’s Book Prize The co-founder of a real …" at bounding box center [285, 188] width 322 height 533
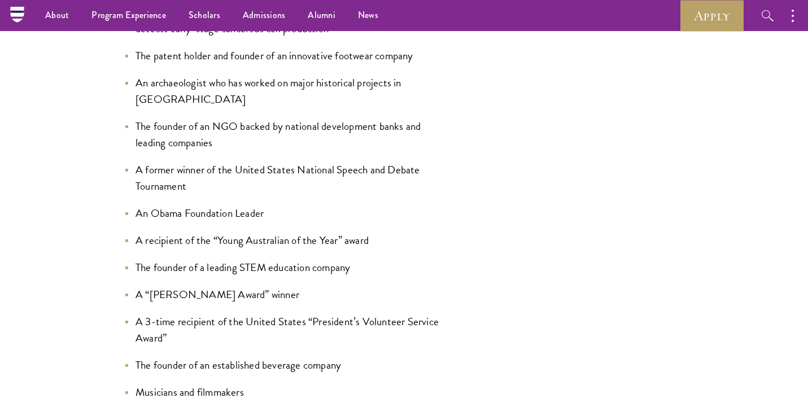
click at [180, 286] on li "A “[PERSON_NAME] Award” winner" at bounding box center [285, 294] width 322 height 16
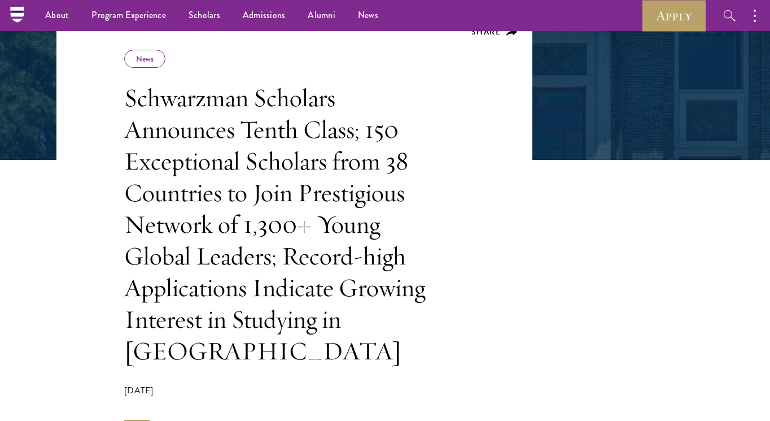
scroll to position [189, 0]
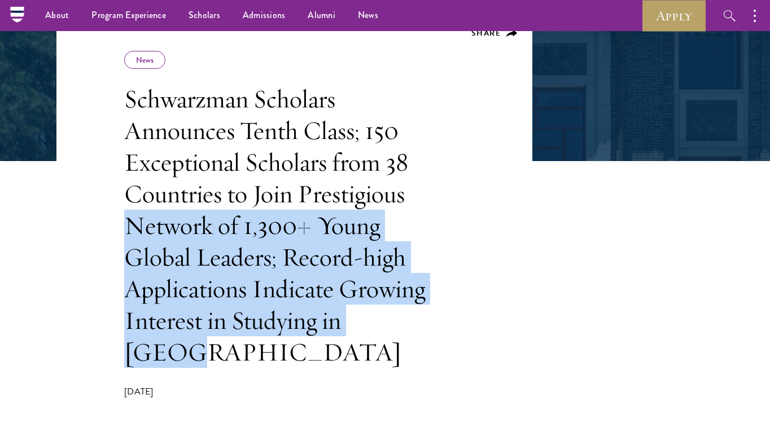
drag, startPoint x: 437, startPoint y: 316, endPoint x: 438, endPoint y: 184, distance: 131.6
click at [438, 184] on h1 "Schwarzman Scholars Announces Tenth Class; 150 Exceptional Scholars from 38 Cou…" at bounding box center [285, 225] width 322 height 285
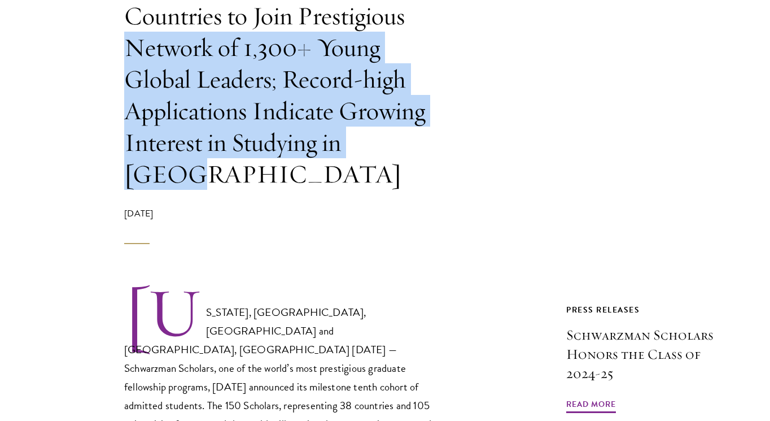
scroll to position [555, 0]
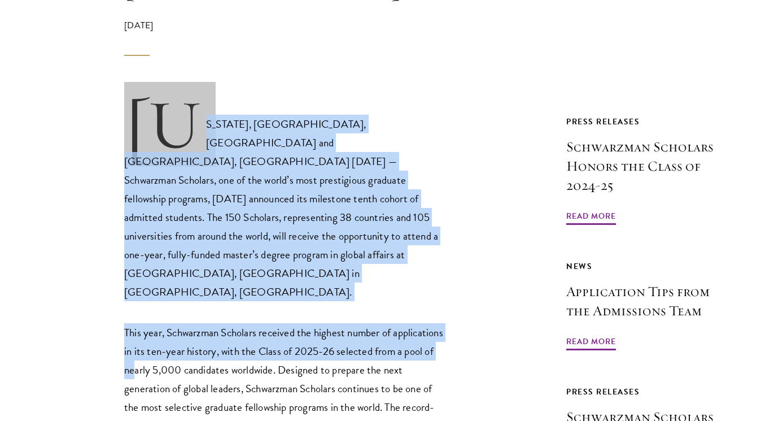
drag, startPoint x: 103, startPoint y: 39, endPoint x: 198, endPoint y: 264, distance: 244.5
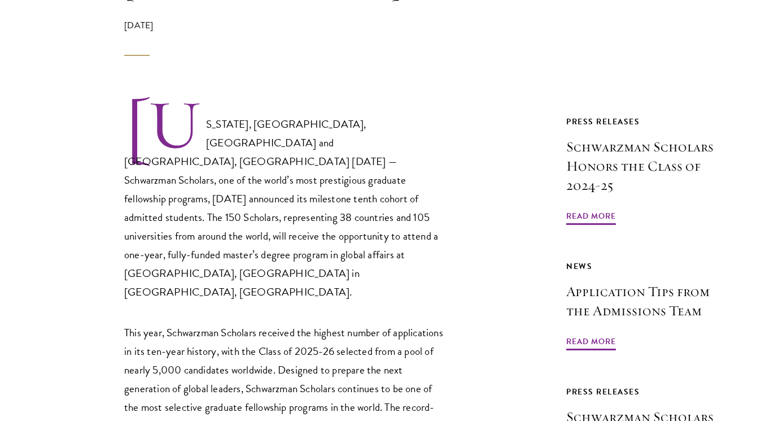
click at [207, 323] on p "This year, Schwarzman Scholars received the highest number of applications in i…" at bounding box center [285, 407] width 322 height 168
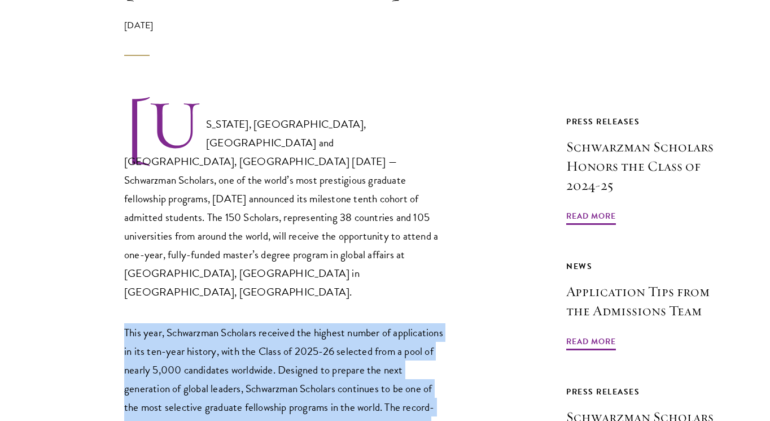
click at [207, 323] on p "This year, Schwarzman Scholars received the highest number of applications in i…" at bounding box center [285, 407] width 322 height 168
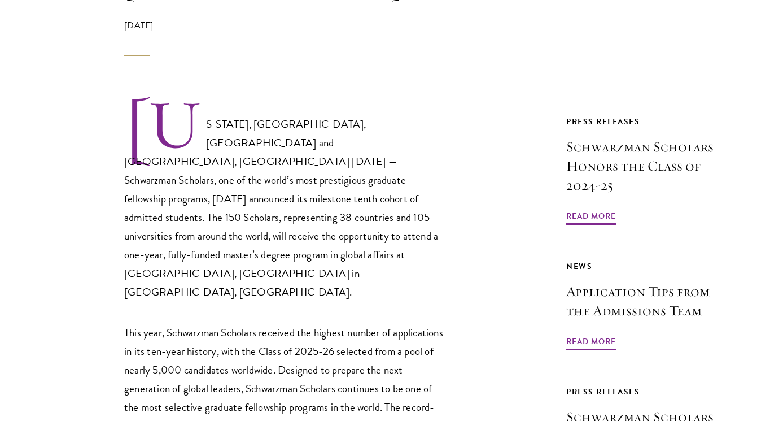
click at [203, 168] on p "[US_STATE], [GEOGRAPHIC_DATA], [GEOGRAPHIC_DATA] and [GEOGRAPHIC_DATA], [GEOGRA…" at bounding box center [285, 199] width 322 height 203
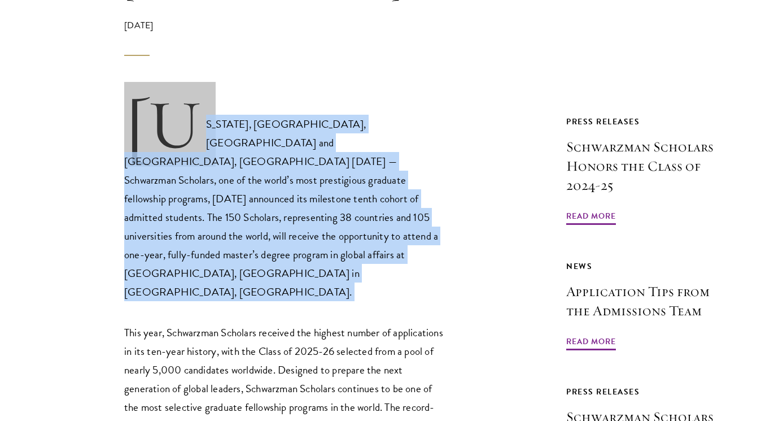
click at [203, 168] on p "[US_STATE], [GEOGRAPHIC_DATA], [GEOGRAPHIC_DATA] and [GEOGRAPHIC_DATA], [GEOGRA…" at bounding box center [285, 199] width 322 height 203
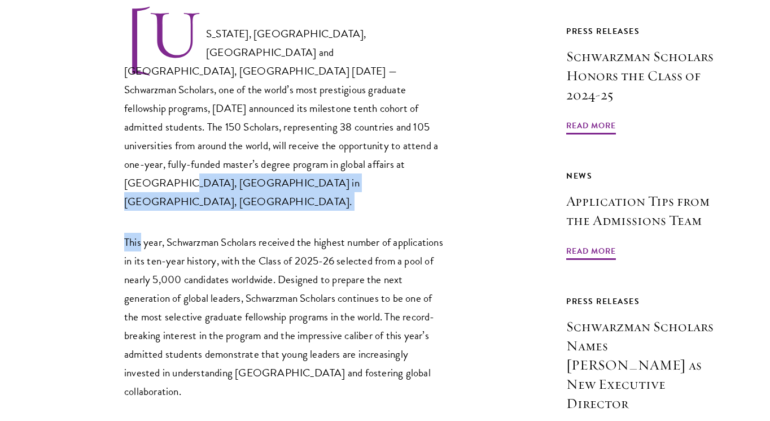
scroll to position [644, 0]
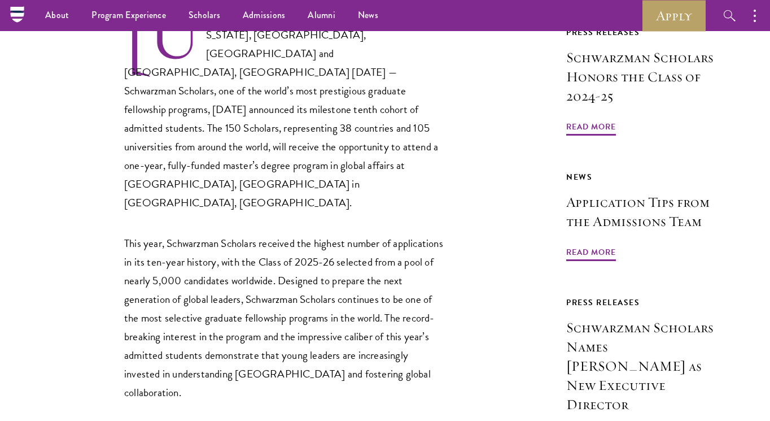
click at [196, 234] on p "This year, Schwarzman Scholars received the highest number of applications in i…" at bounding box center [285, 318] width 322 height 168
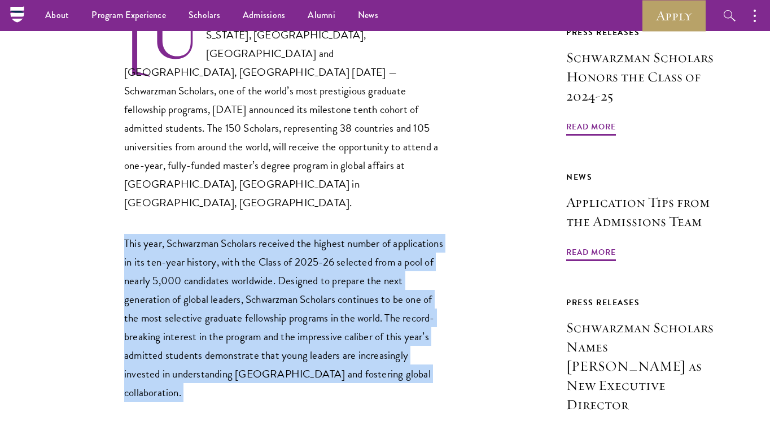
click at [196, 234] on p "This year, Schwarzman Scholars received the highest number of applications in i…" at bounding box center [285, 318] width 322 height 168
